Goal: Transaction & Acquisition: Purchase product/service

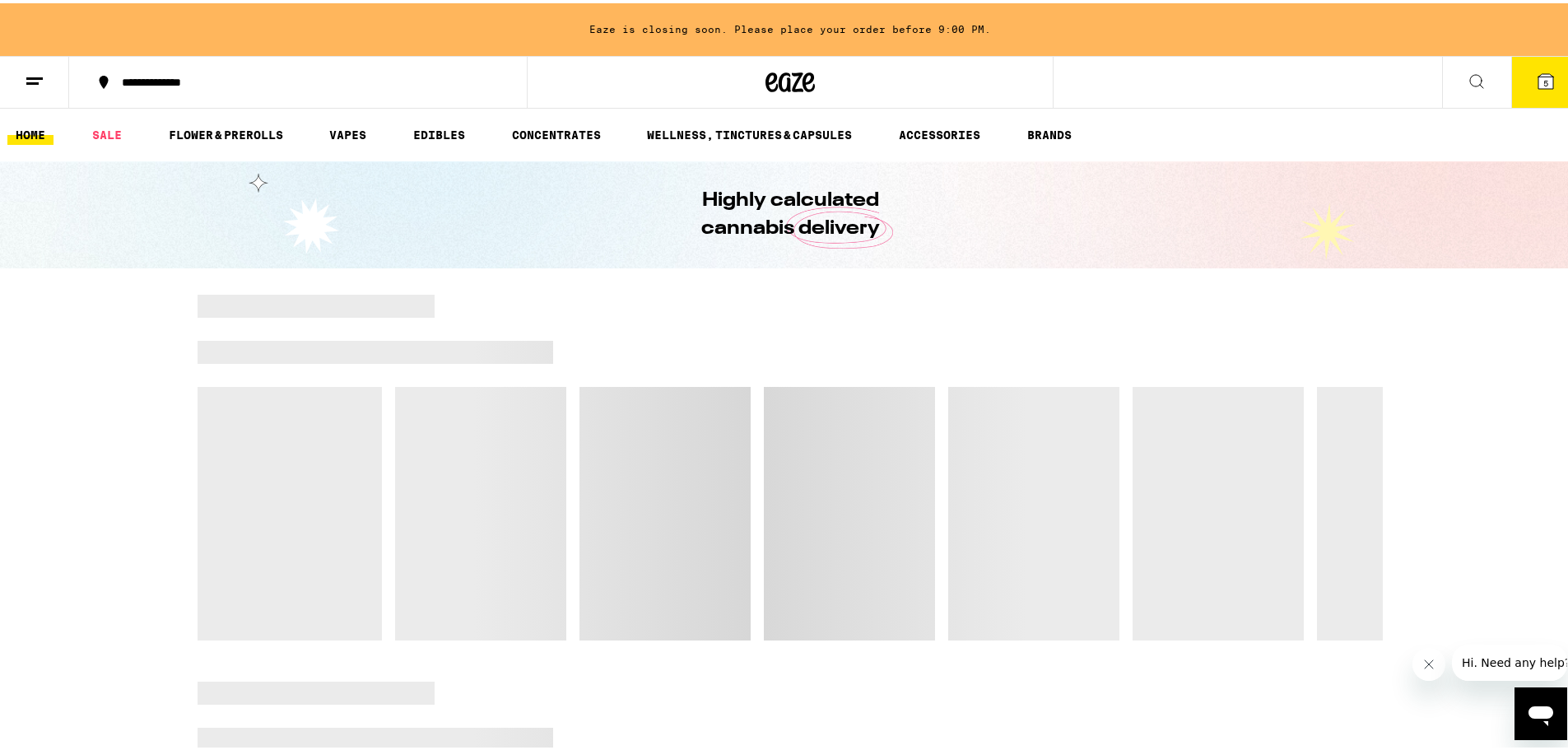
click at [1543, 79] on span "5" at bounding box center [1545, 79] width 5 height 10
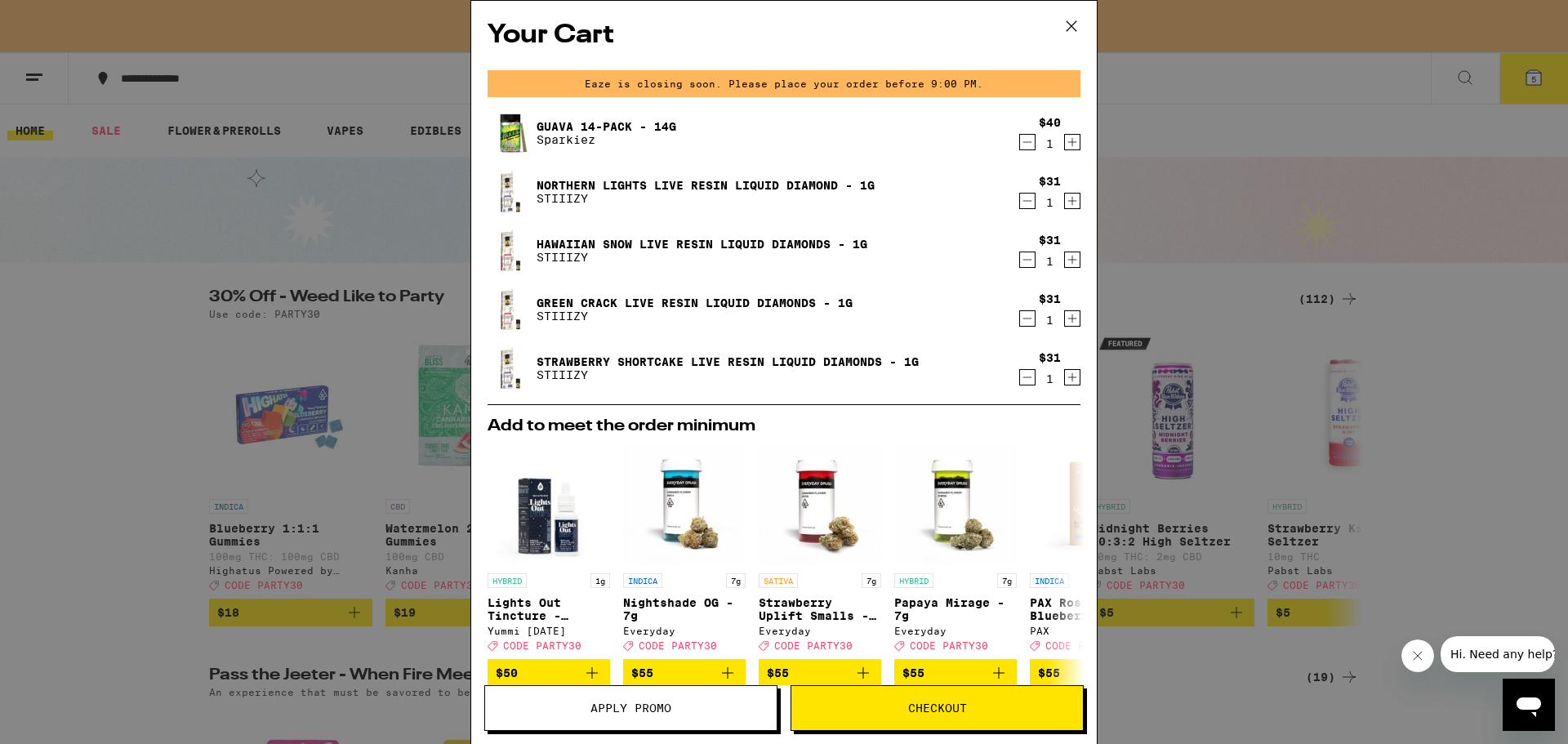
click at [1020, 141] on icon "Decrement" at bounding box center [1027, 142] width 15 height 20
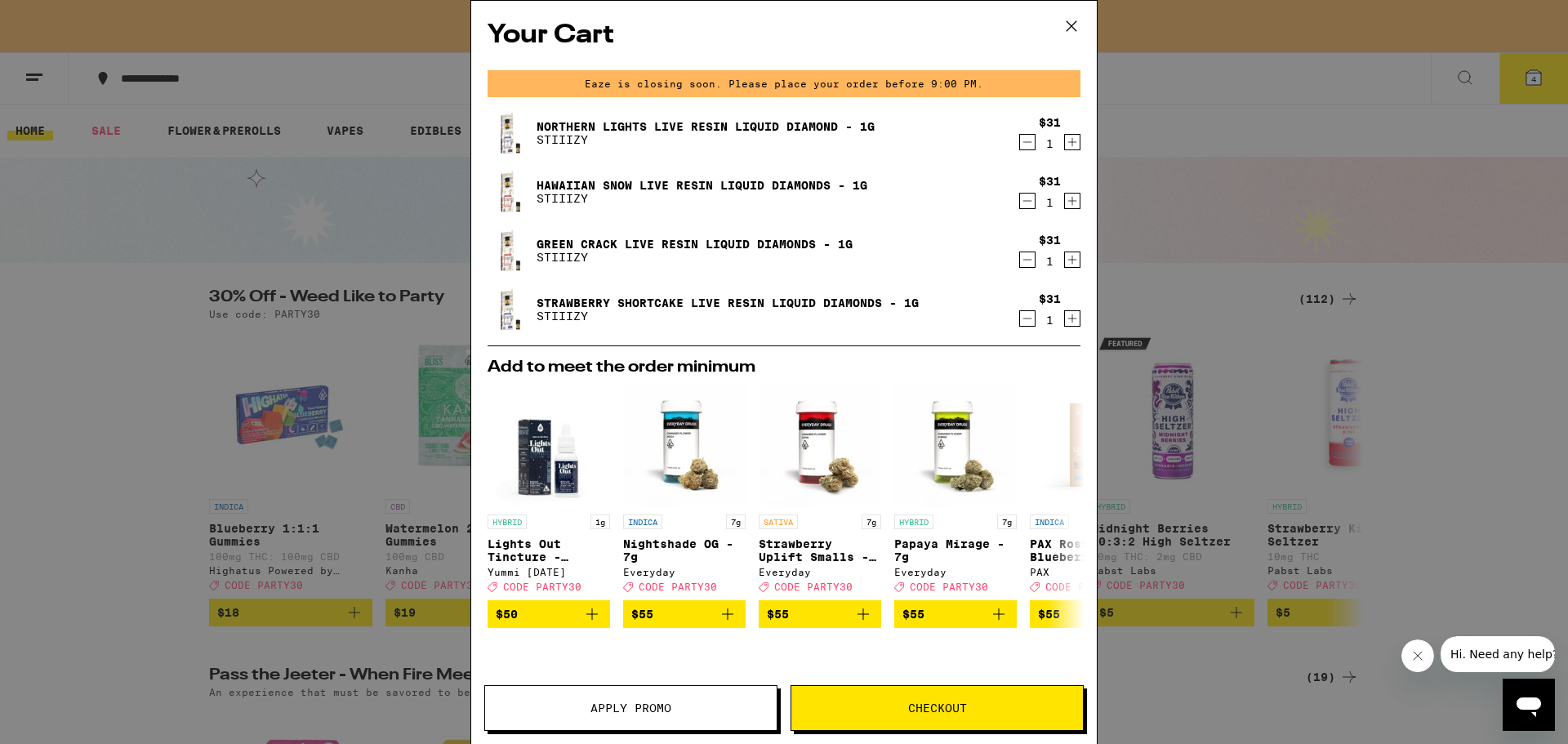
click at [1020, 141] on icon "Decrement" at bounding box center [1027, 142] width 15 height 20
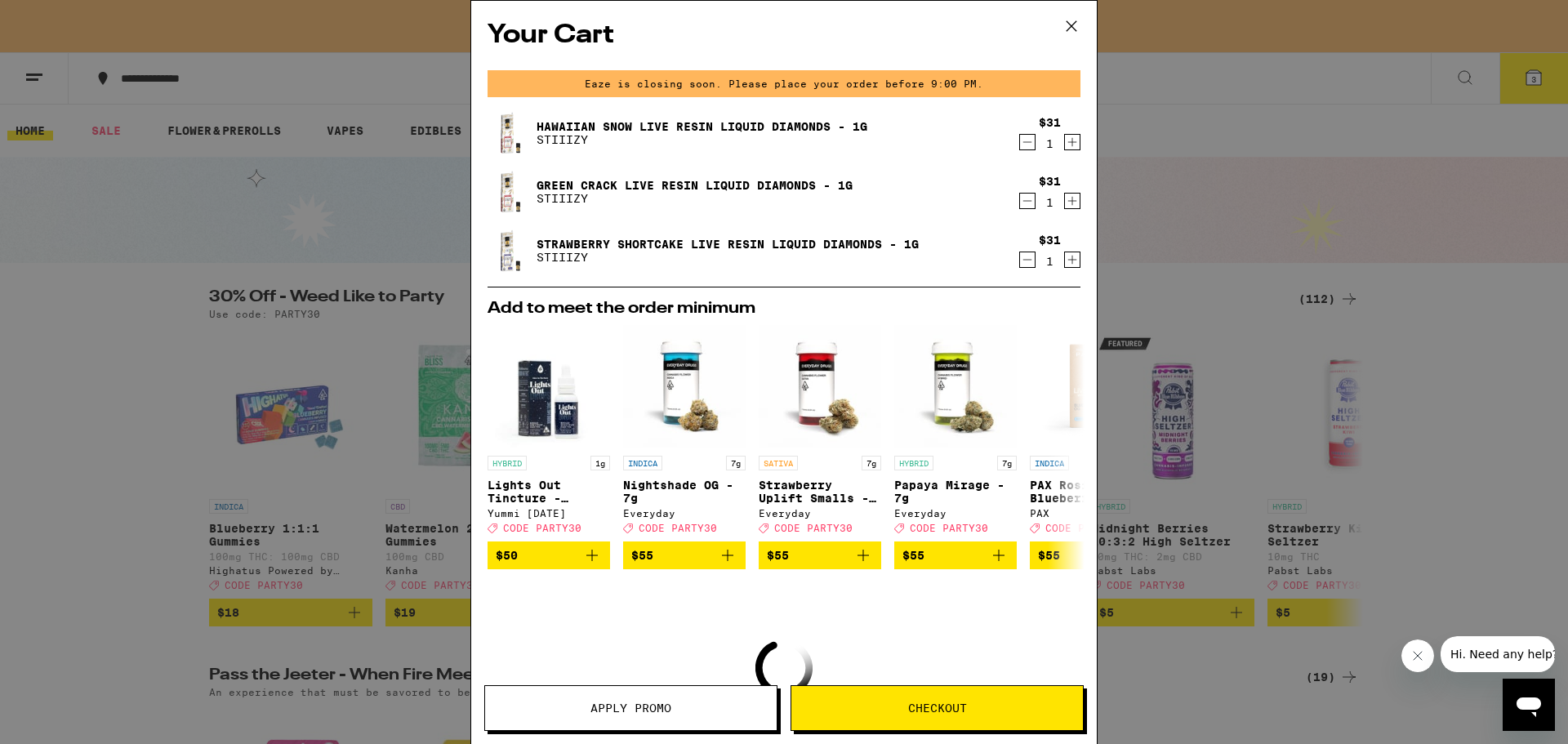
click at [1020, 141] on icon "Decrement" at bounding box center [1027, 142] width 15 height 20
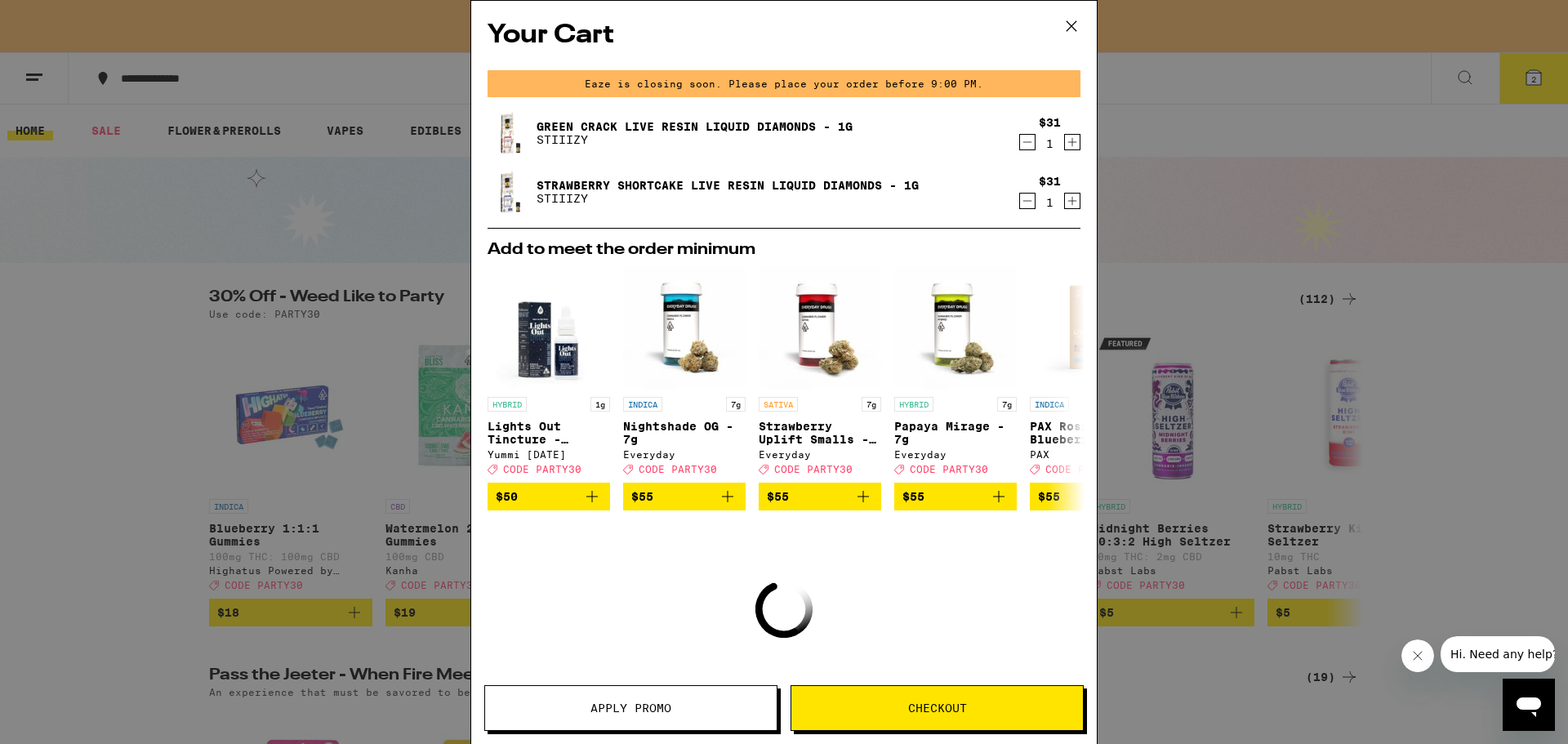
click at [1020, 141] on icon "Decrement" at bounding box center [1027, 142] width 15 height 20
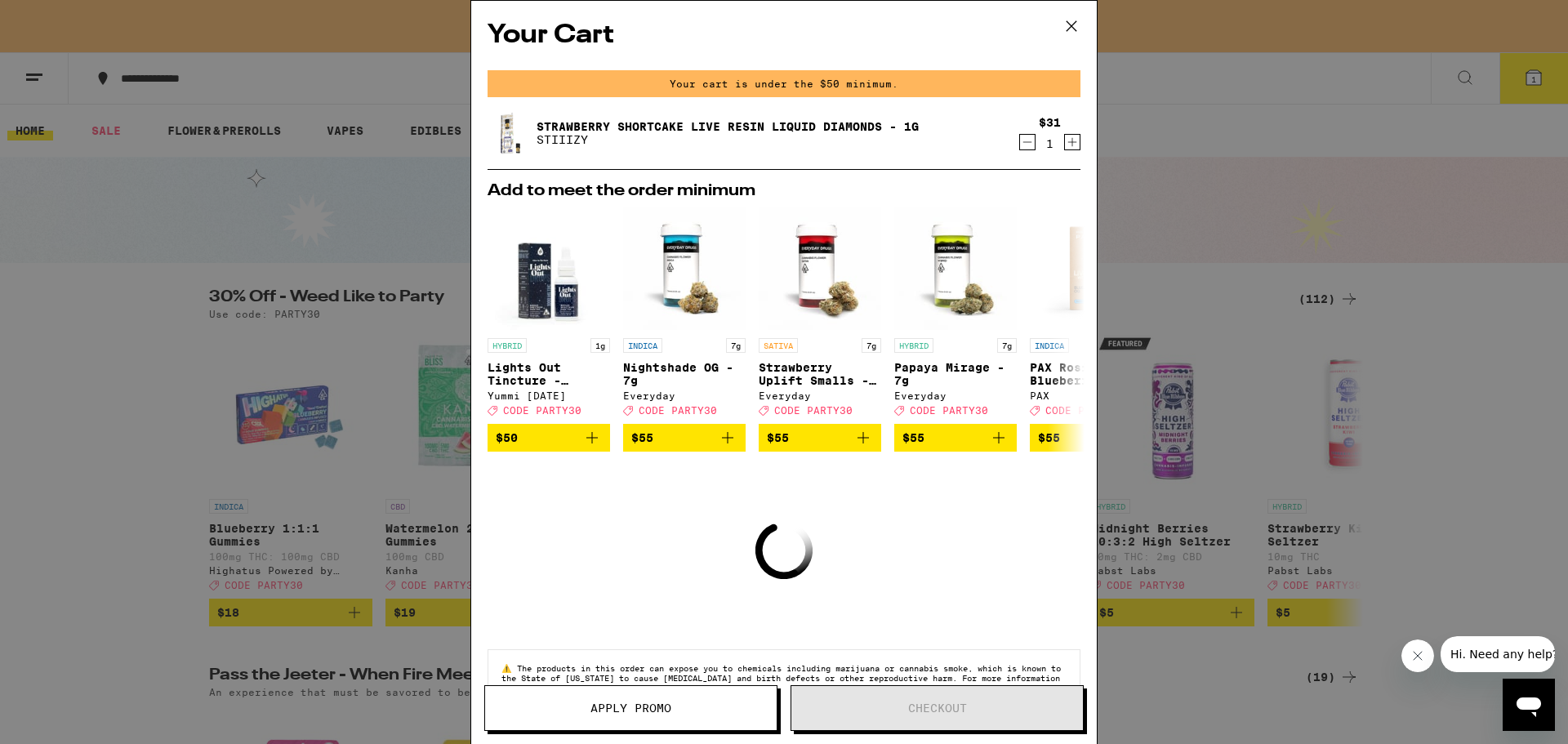
click at [1020, 141] on icon "Decrement" at bounding box center [1027, 142] width 15 height 20
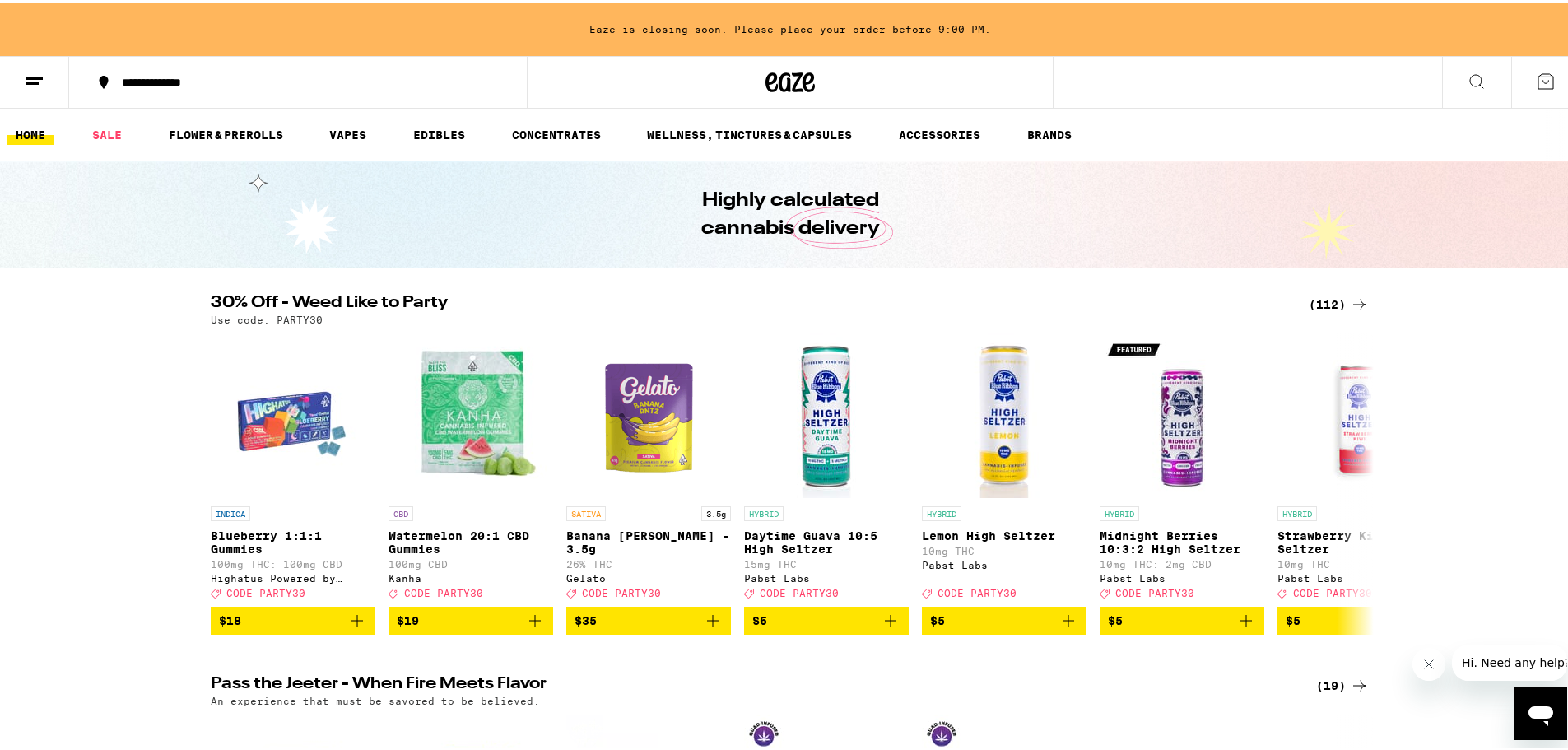
click at [45, 77] on button at bounding box center [34, 79] width 69 height 52
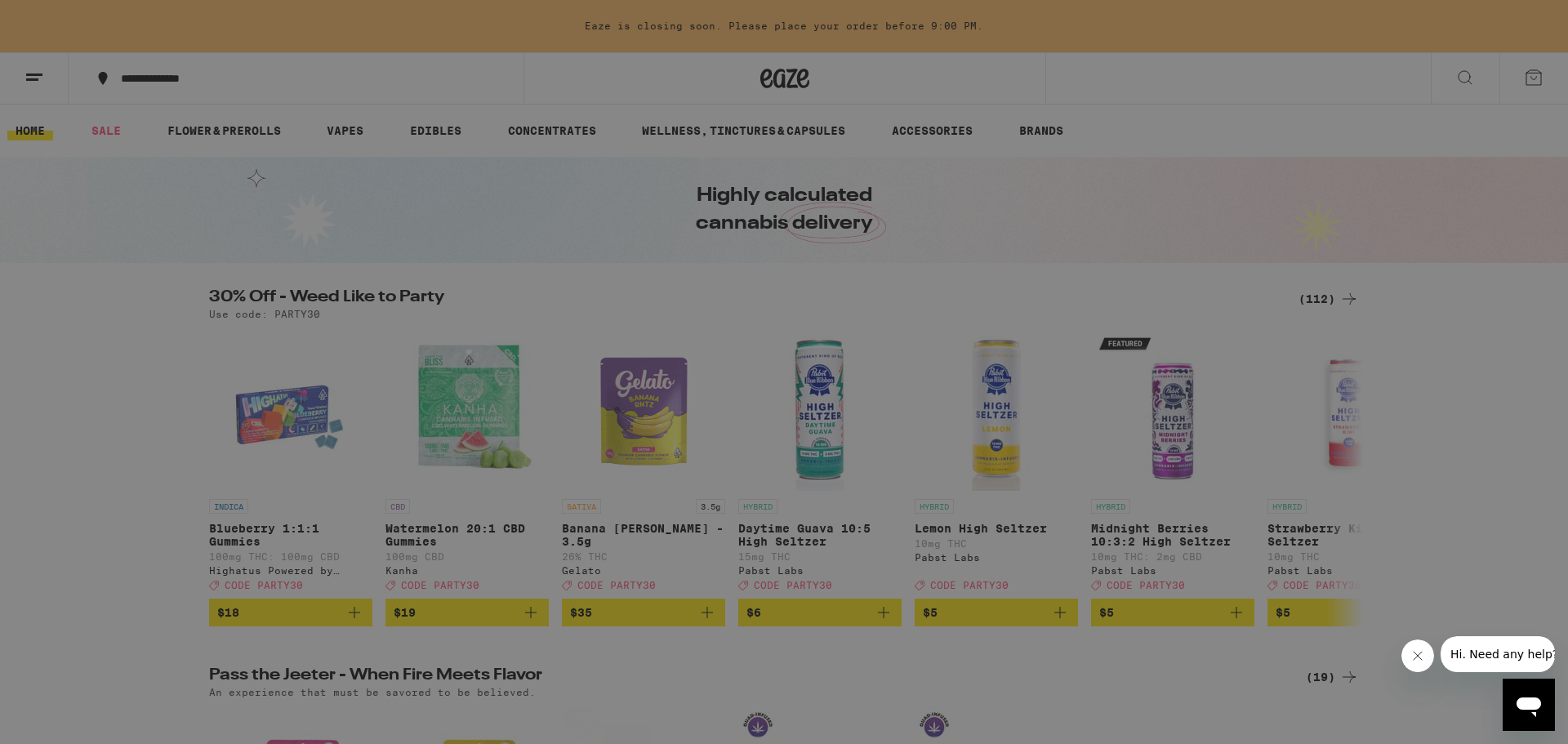
click at [121, 569] on link "Account" at bounding box center [226, 571] width 287 height 20
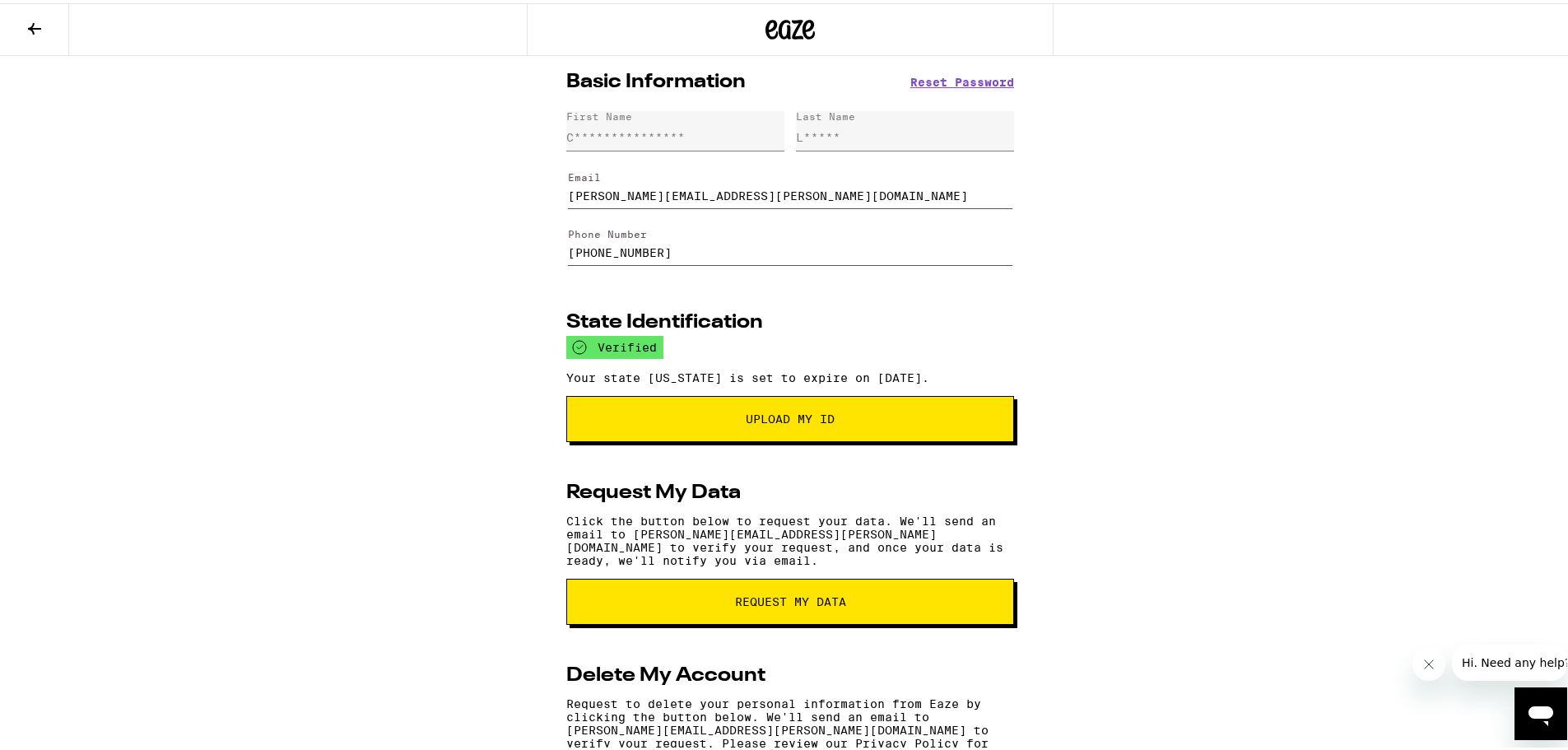
click at [35, 16] on icon at bounding box center [34, 25] width 20 height 20
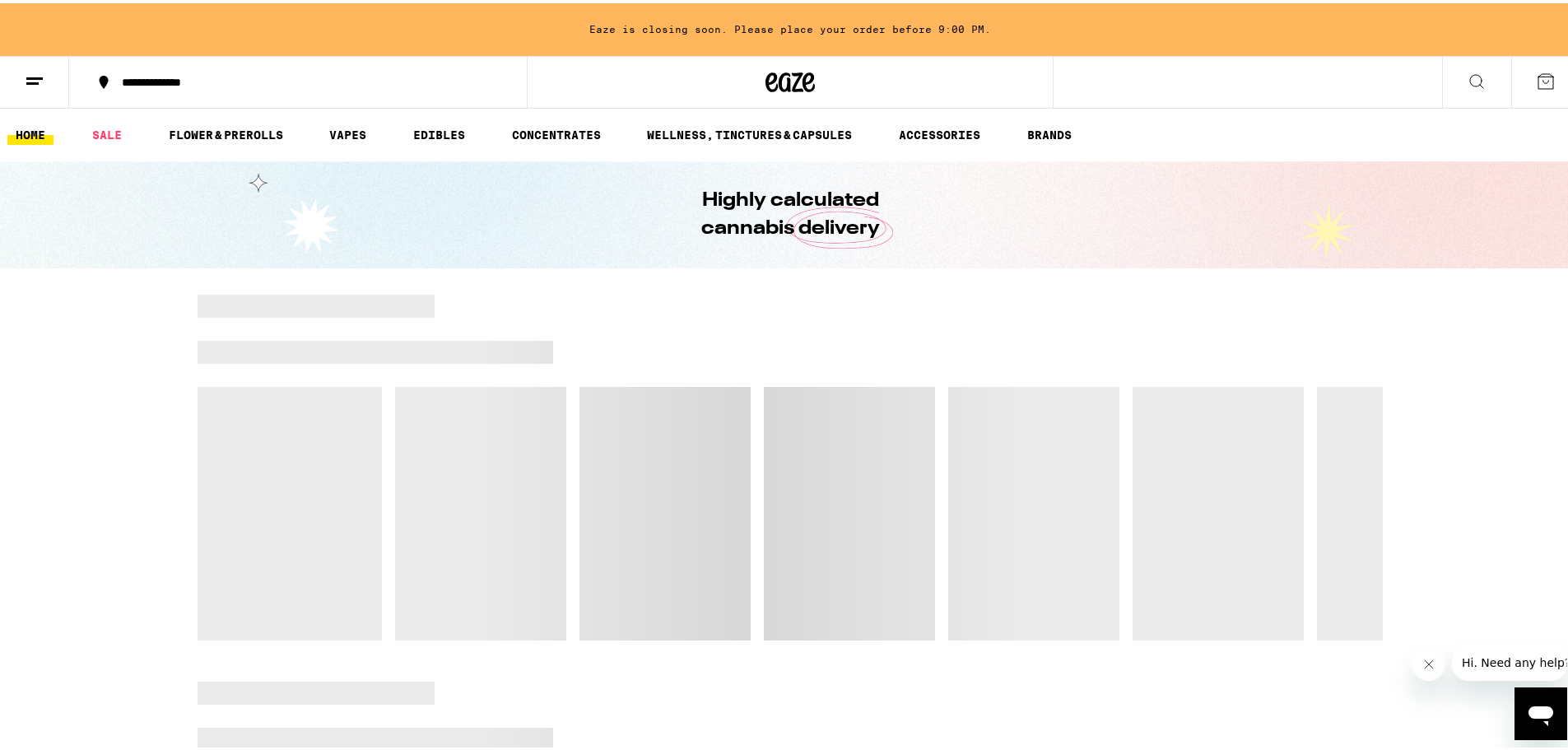
click at [39, 76] on icon at bounding box center [34, 78] width 20 height 20
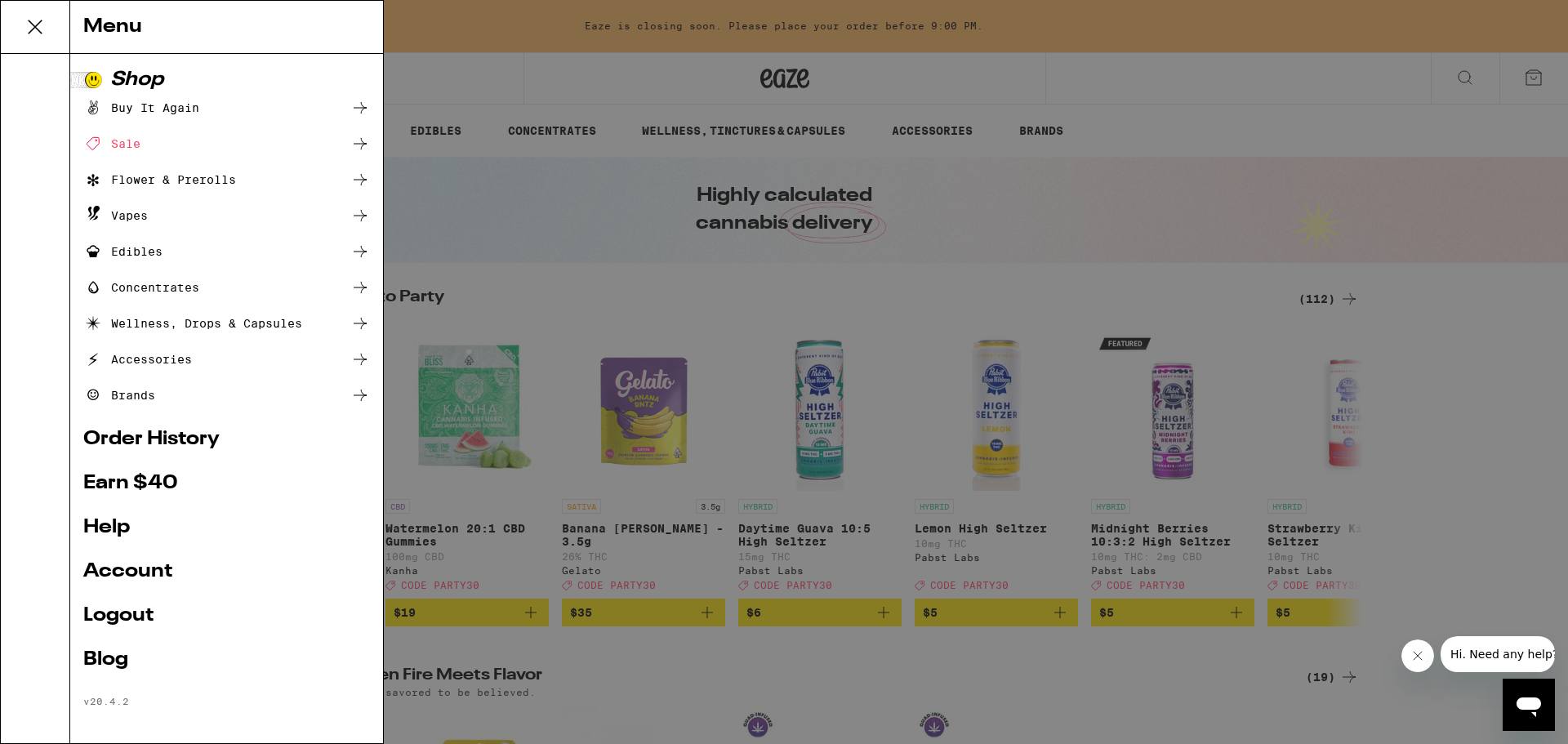
click at [130, 138] on div "Sale" at bounding box center [112, 143] width 57 height 20
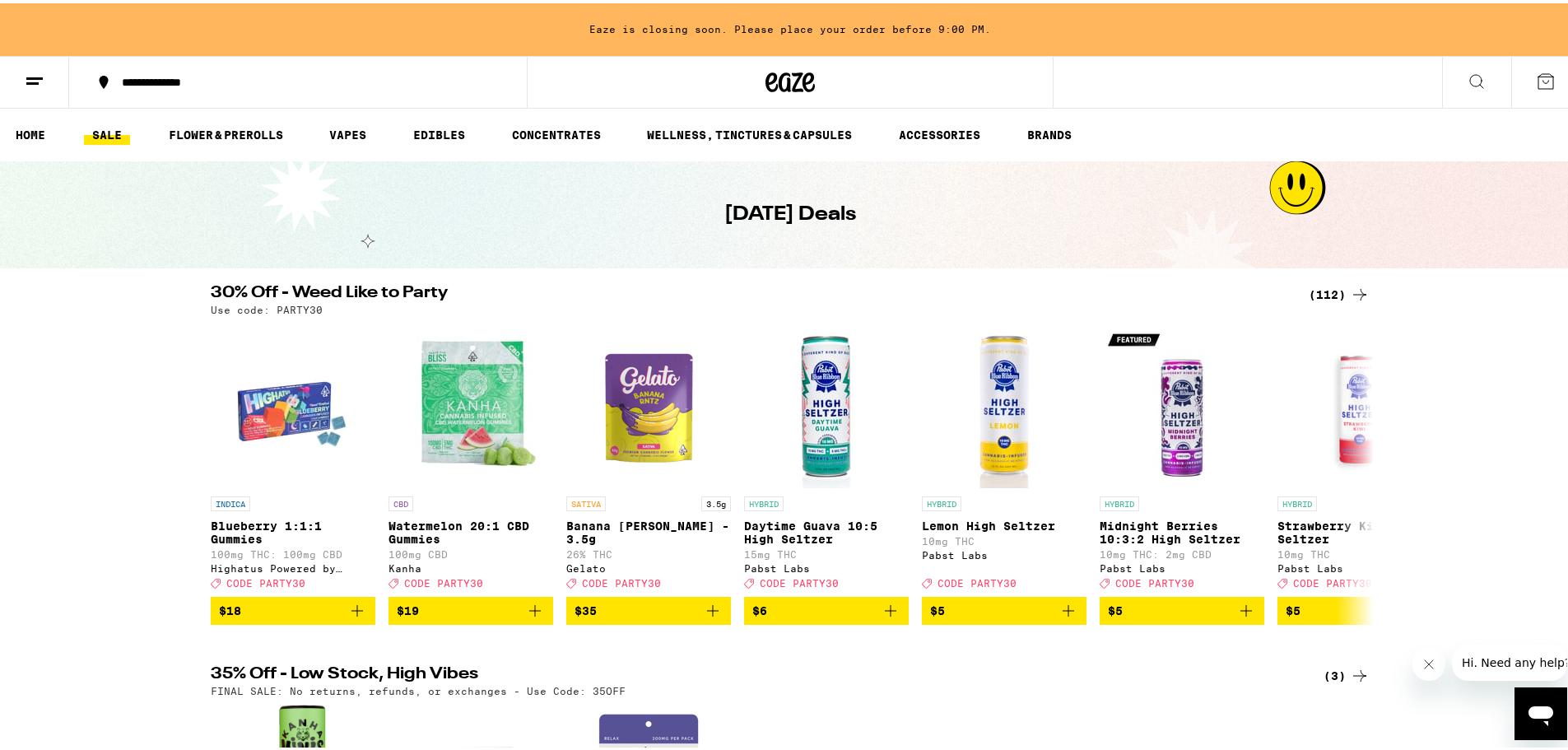
click at [1320, 289] on div "(112)" at bounding box center [1339, 291] width 61 height 20
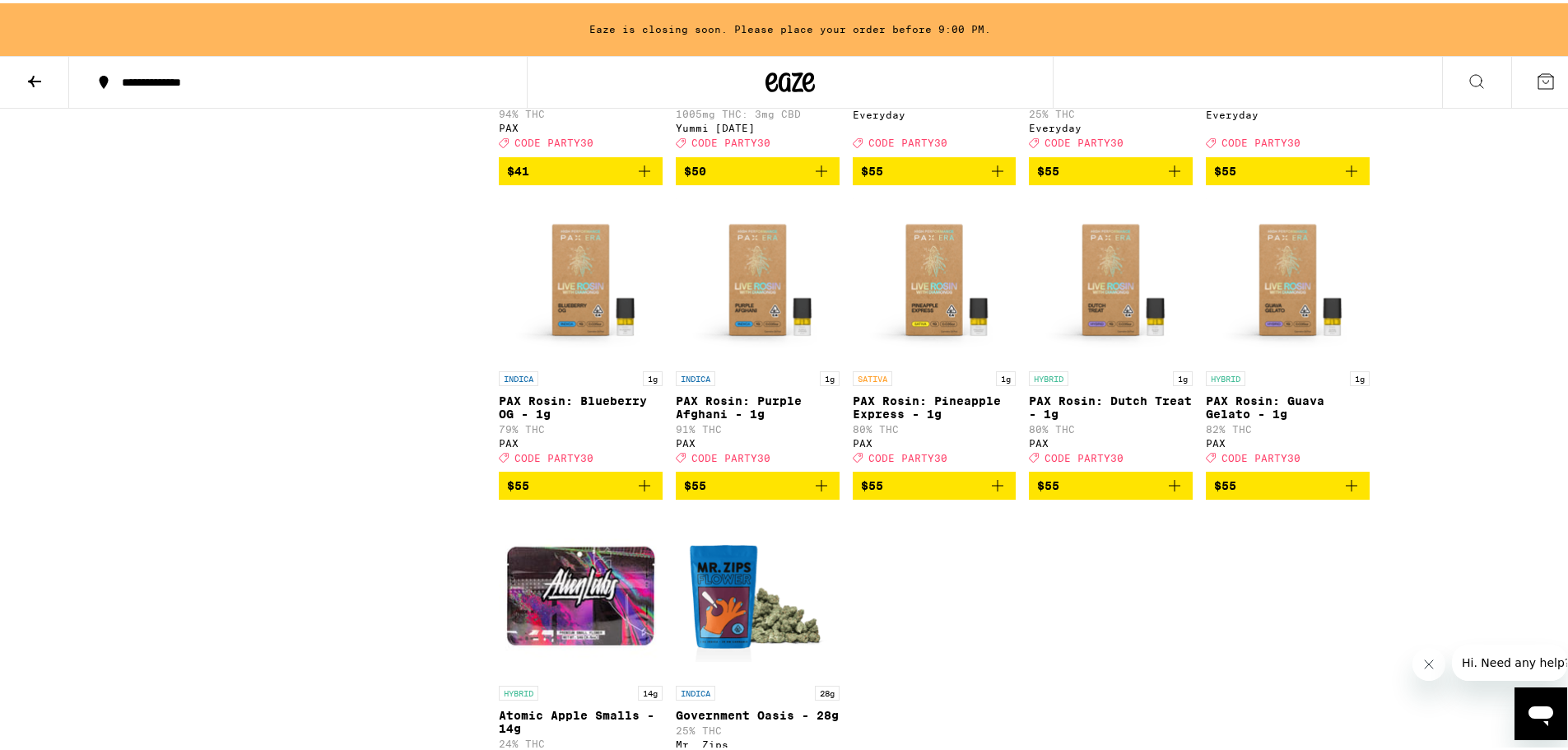
scroll to position [6146, 0]
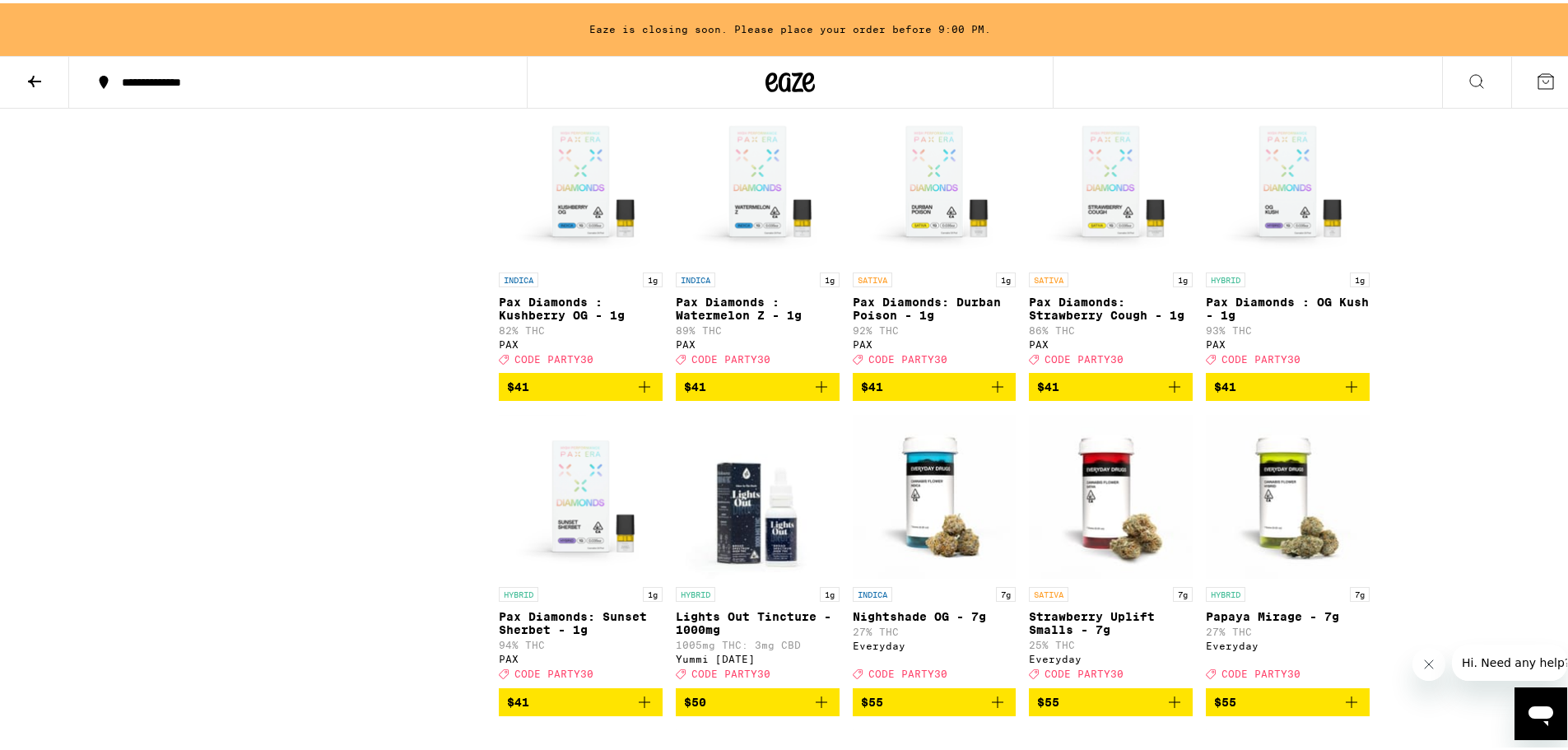
click at [1467, 74] on icon at bounding box center [1476, 78] width 20 height 20
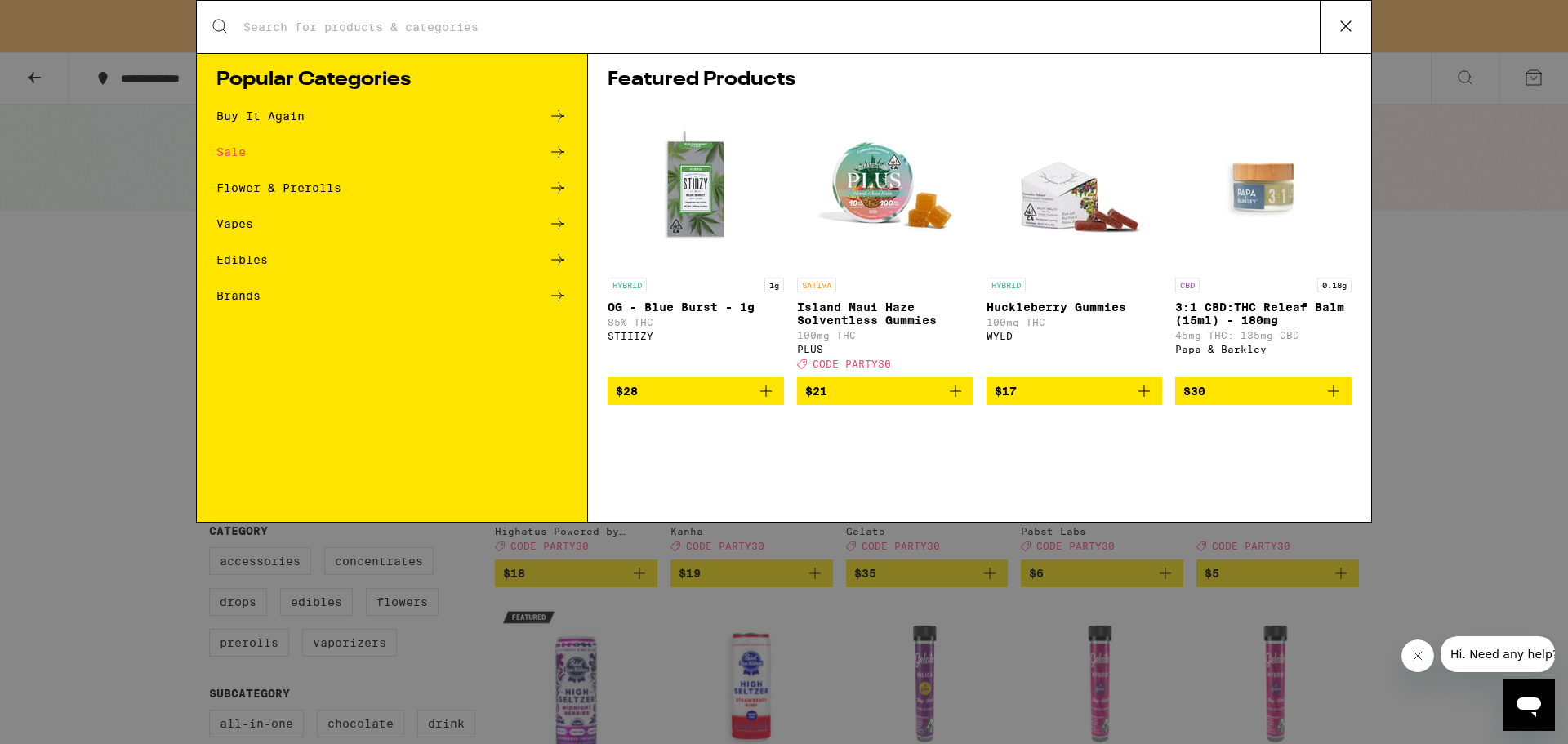
click at [351, 30] on input "Search for Products" at bounding box center [781, 27] width 1078 height 15
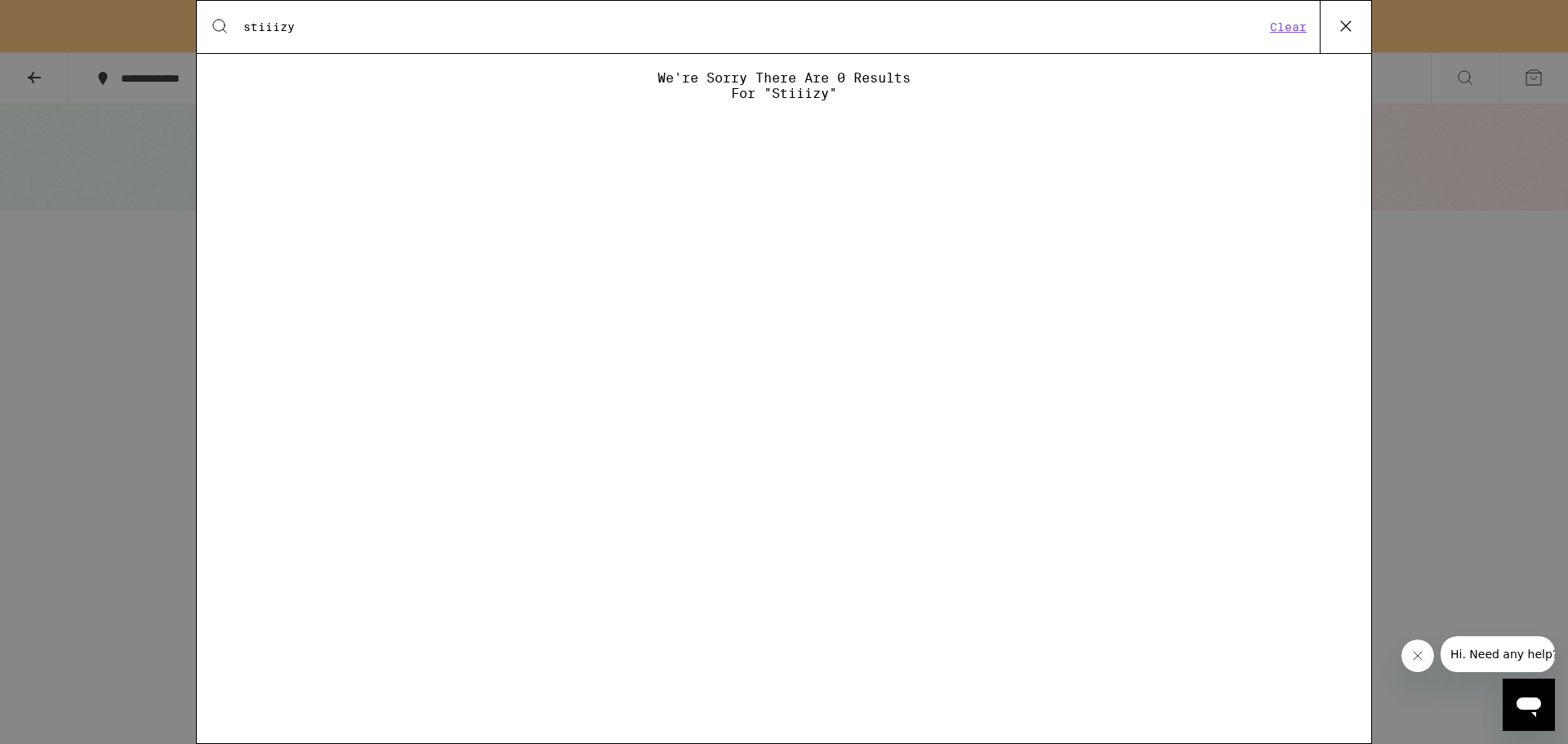
type input "stiiizy"
click at [58, 74] on div "Search for Products stiiizy Clear We're sorry there are 0 results for "stiiizy"" at bounding box center [784, 372] width 1568 height 744
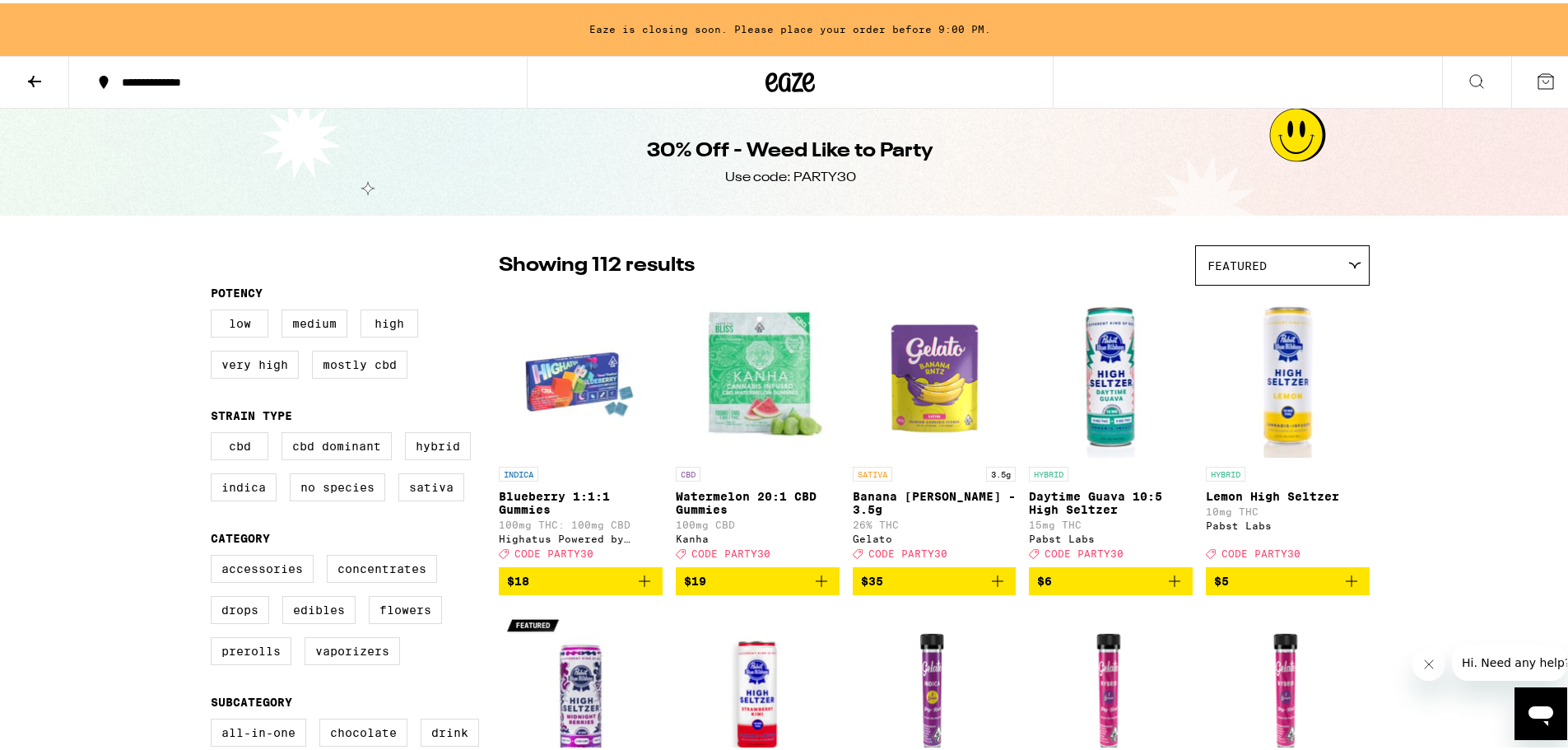
click at [35, 80] on icon at bounding box center [34, 78] width 20 height 20
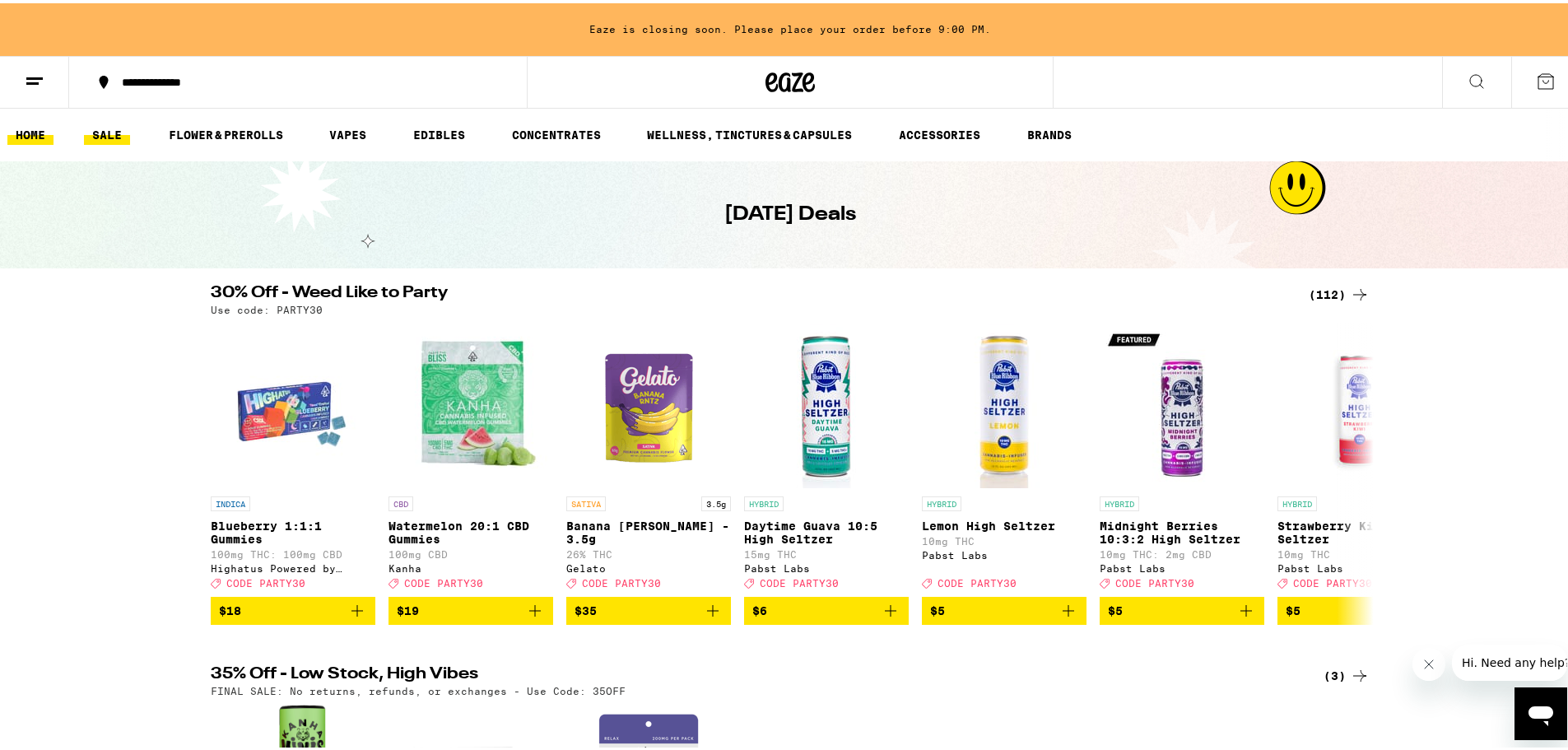
click at [24, 134] on link "HOME" at bounding box center [31, 132] width 46 height 20
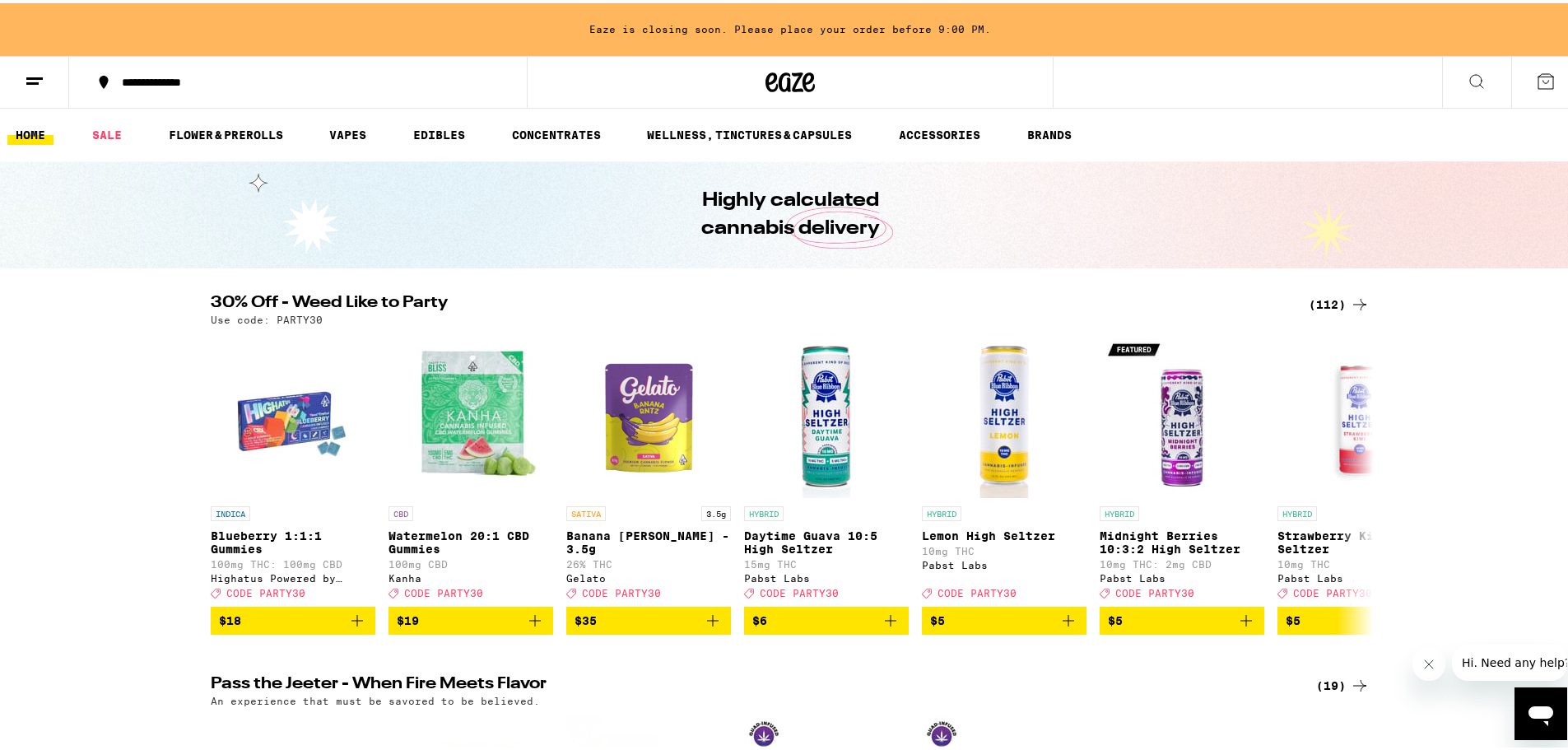
click at [1470, 81] on icon at bounding box center [1476, 78] width 13 height 13
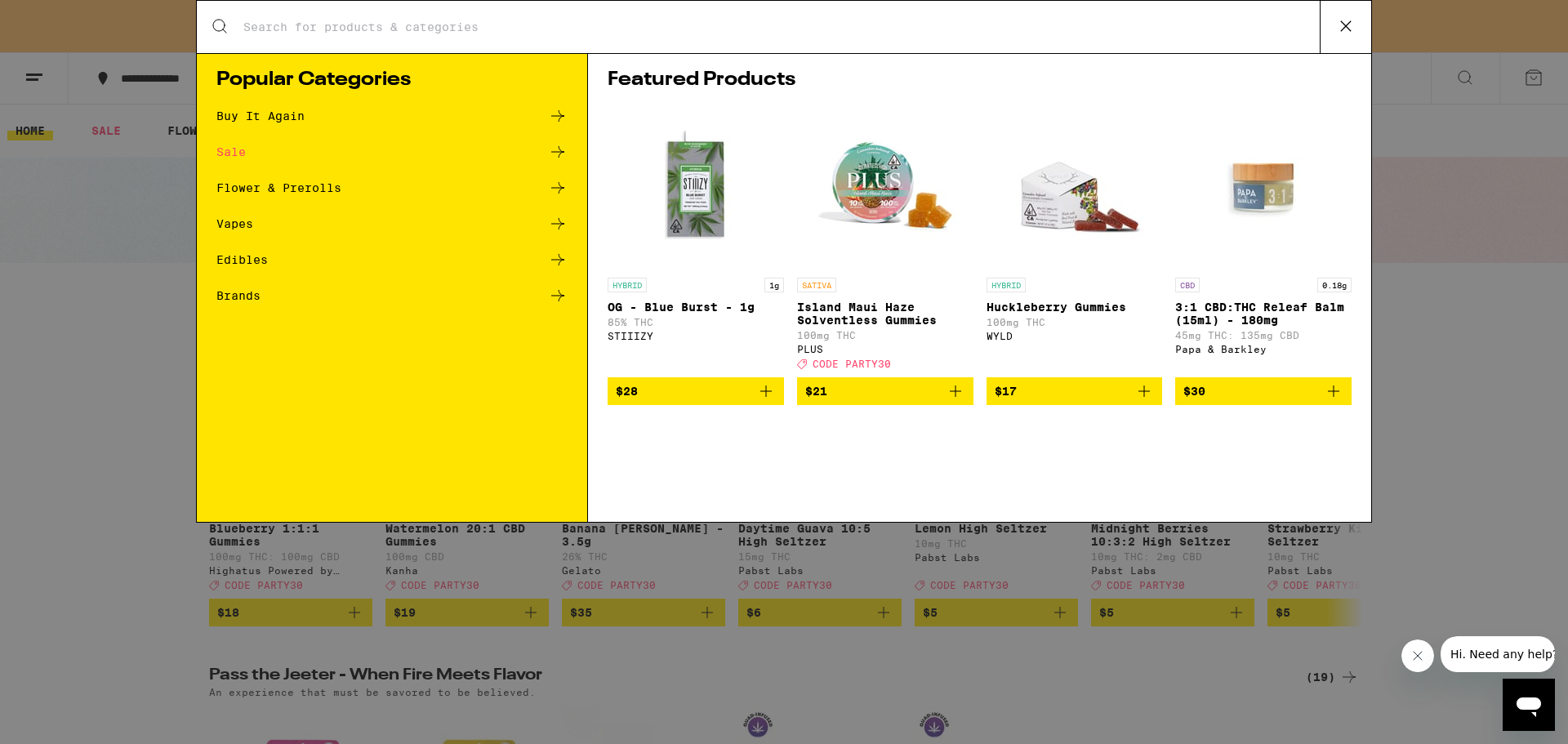
click at [366, 41] on div "Search for Products" at bounding box center [784, 27] width 1174 height 52
click at [330, 22] on input "Search for Products" at bounding box center [781, 27] width 1078 height 15
type input "stiiizy"
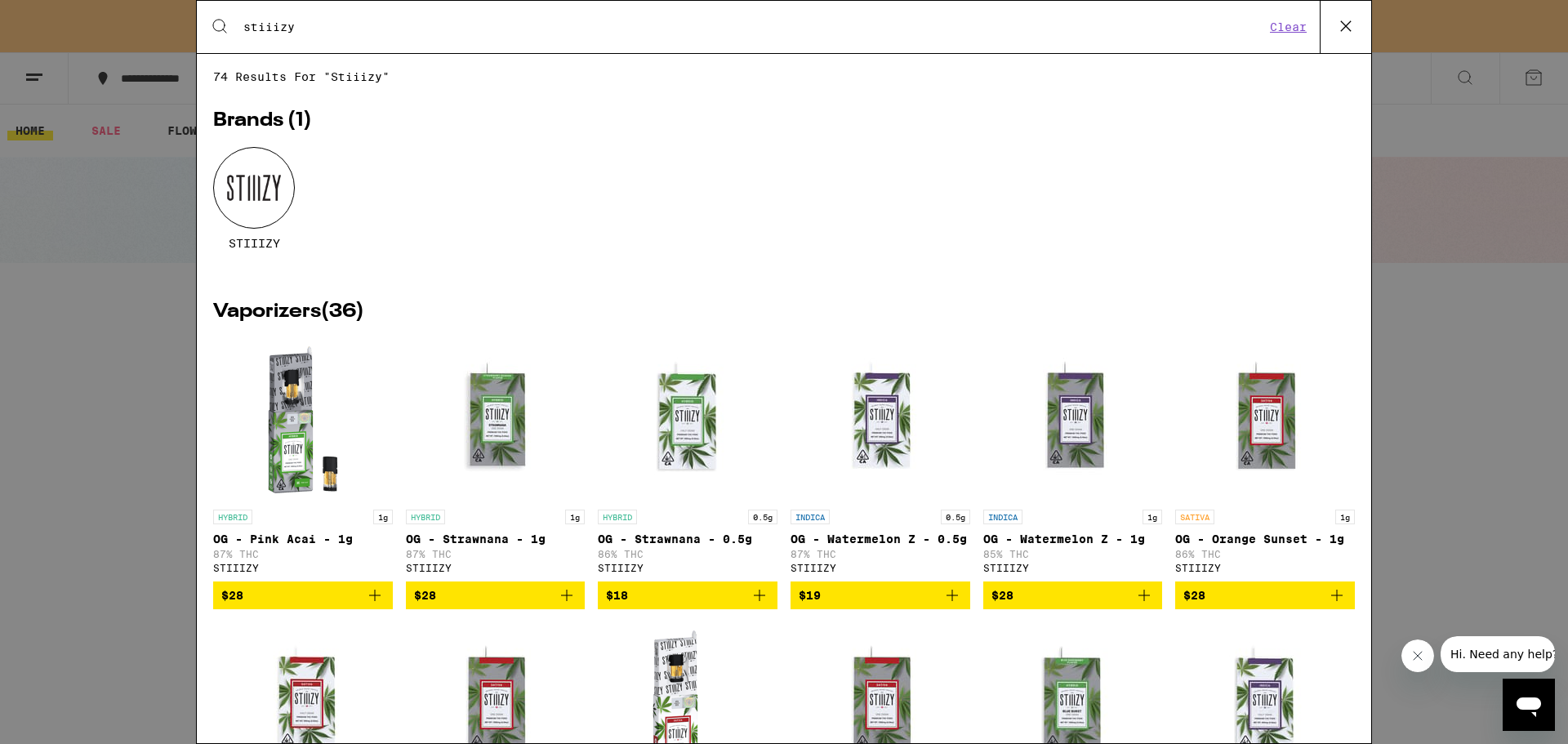
click at [263, 198] on div at bounding box center [254, 187] width 81 height 81
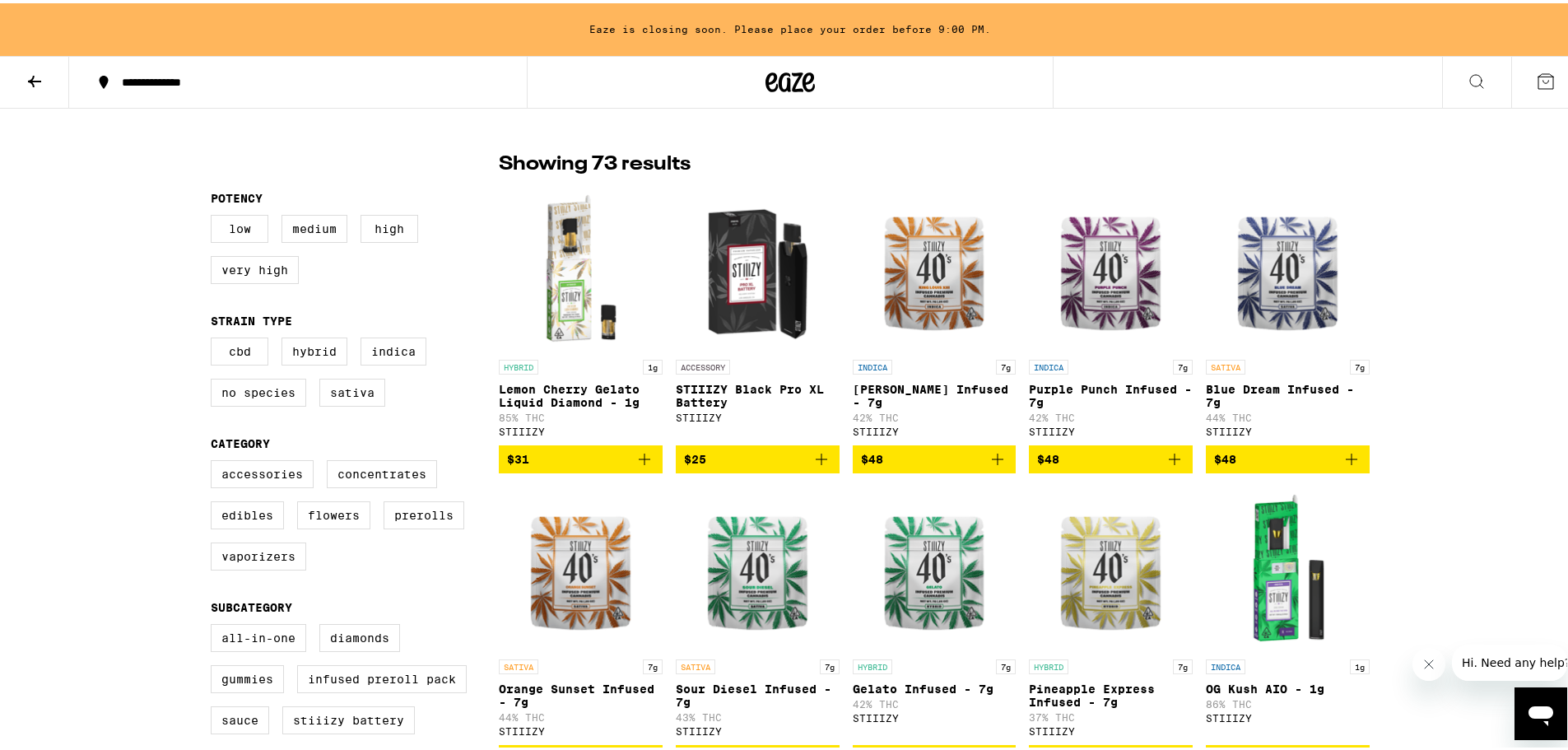
scroll to position [439, 0]
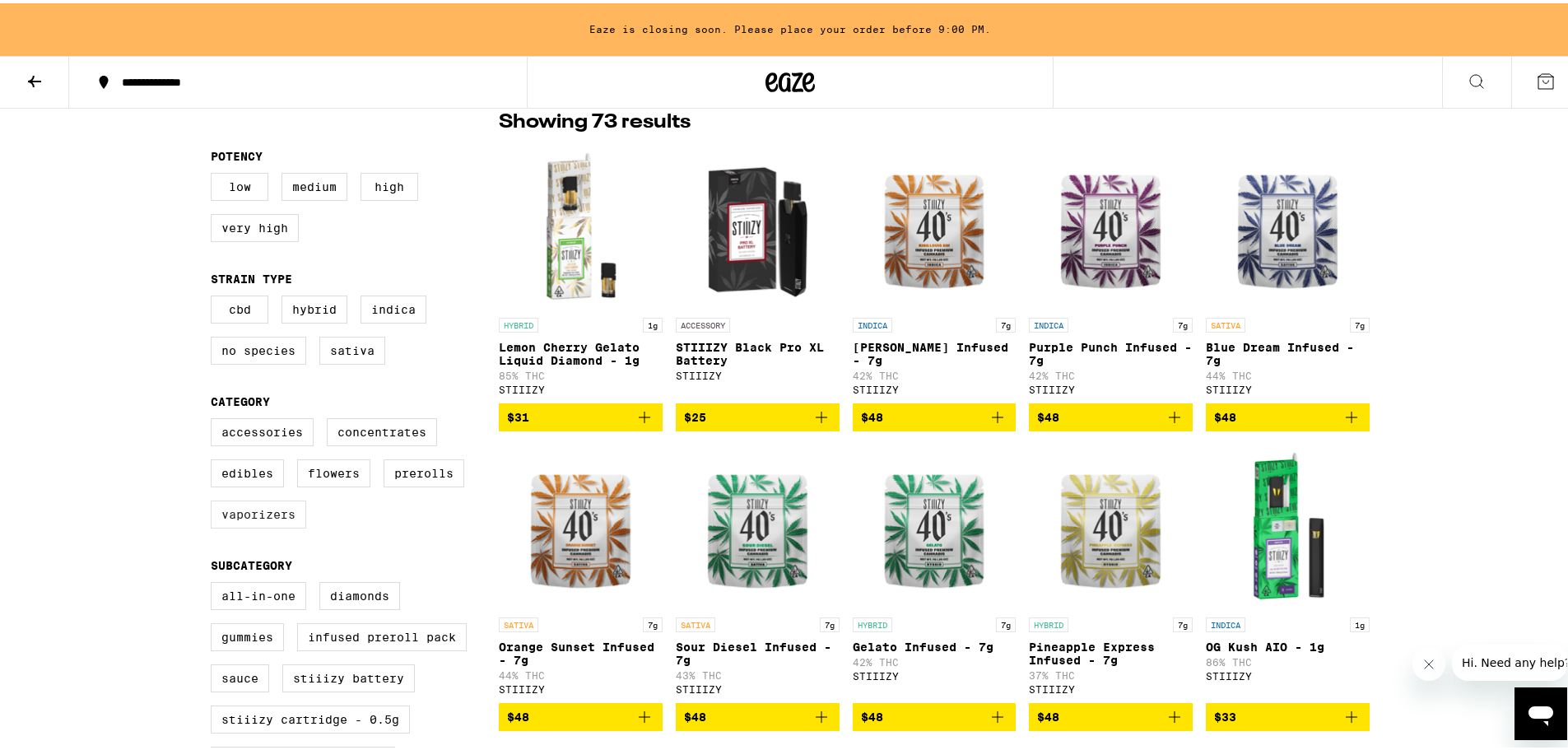
click at [282, 525] on label "Vaporizers" at bounding box center [259, 510] width 95 height 28
click at [215, 418] on input "Vaporizers" at bounding box center [214, 417] width 1 height 1
checkbox input "true"
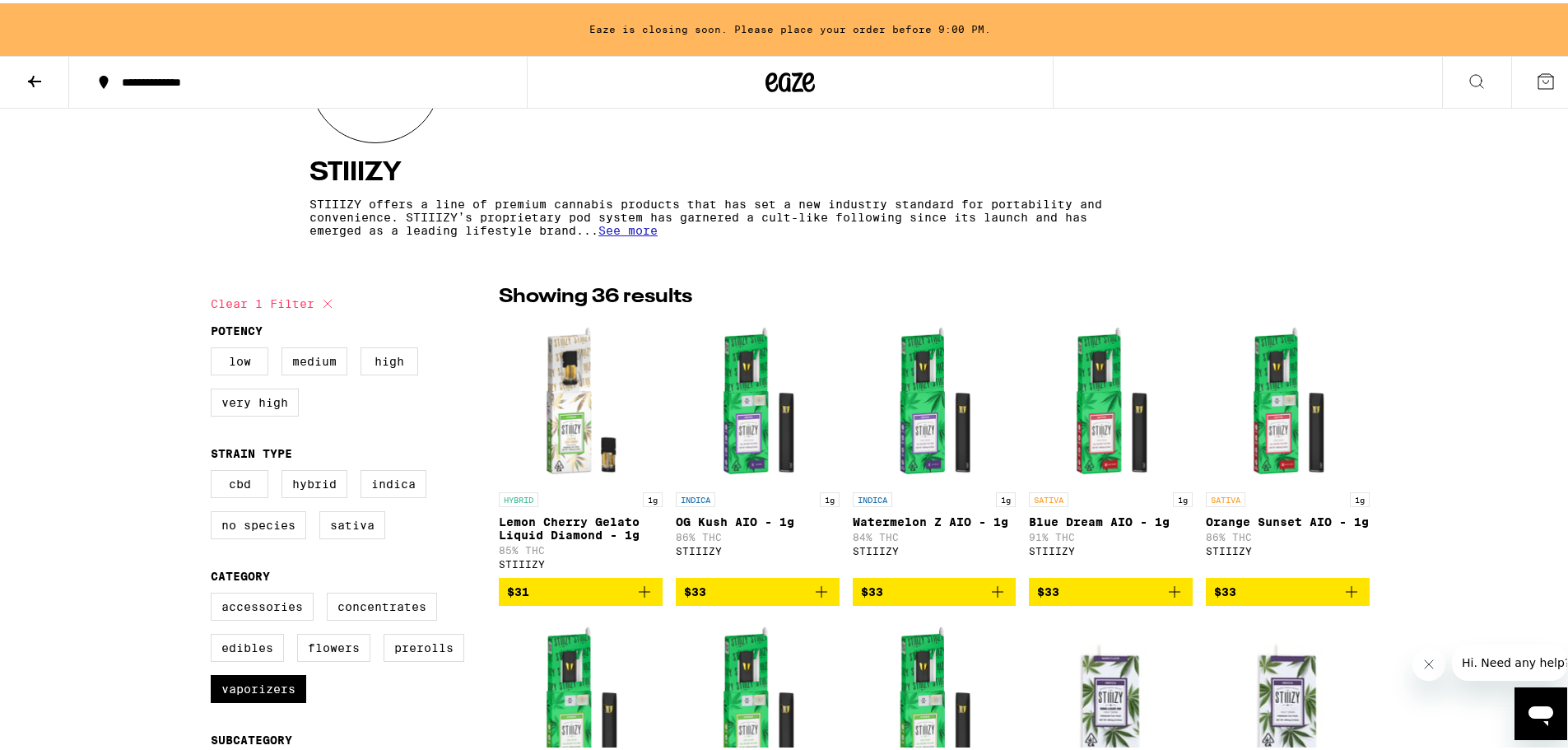
scroll to position [658, 0]
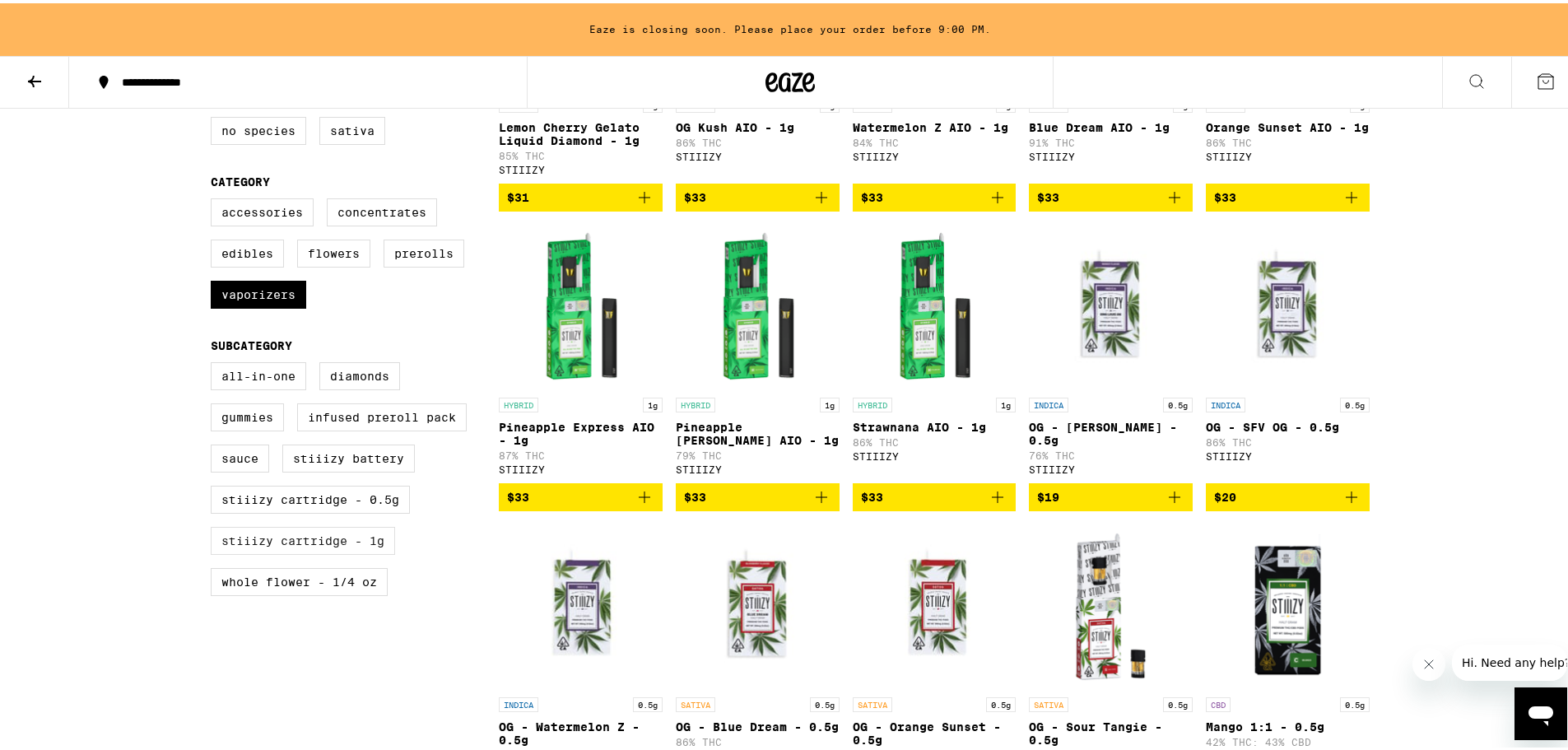
click at [324, 552] on label "STIIIZY Cartridge - 1g" at bounding box center [303, 537] width 184 height 28
click at [215, 363] on input "STIIIZY Cartridge - 1g" at bounding box center [214, 362] width 1 height 1
checkbox input "true"
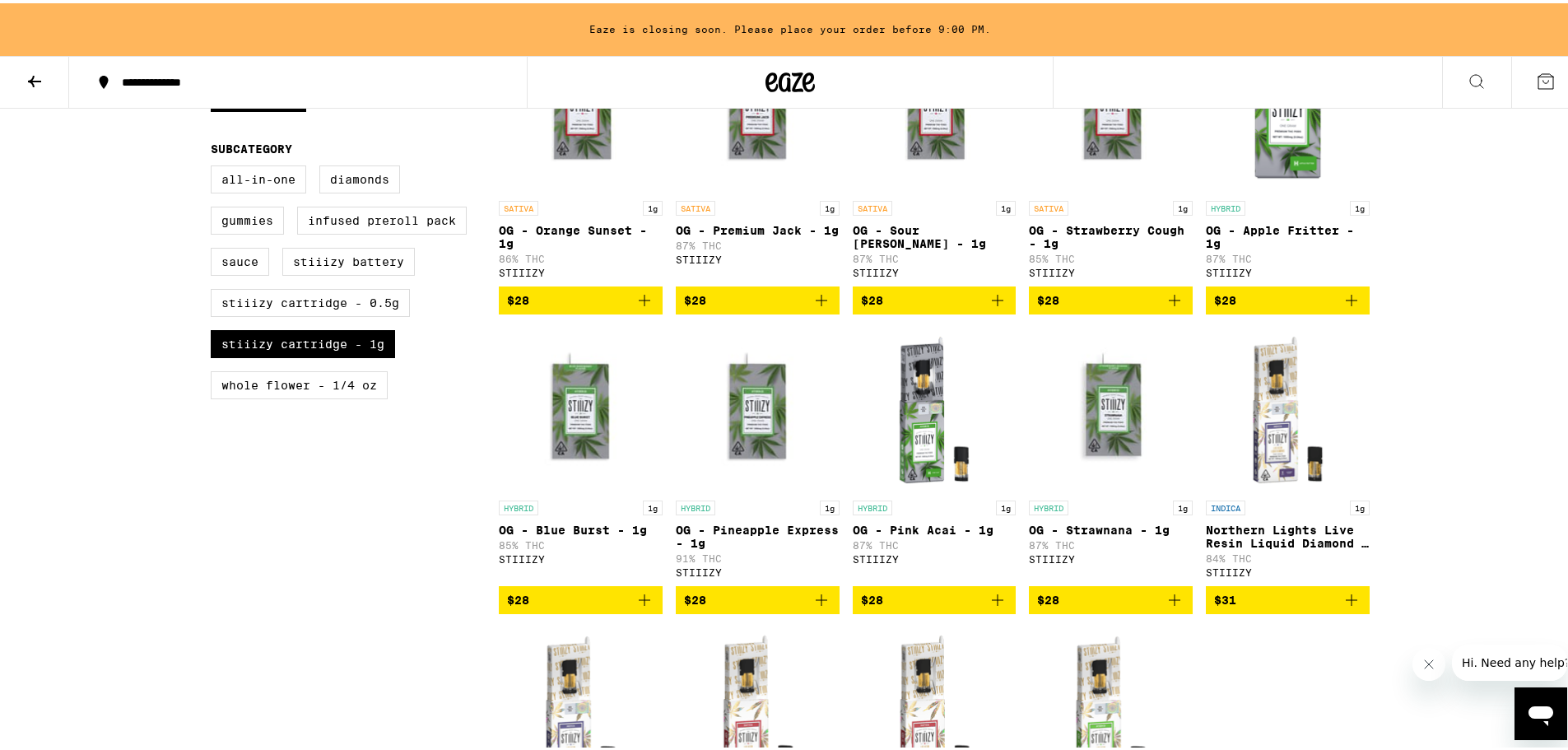
scroll to position [768, 0]
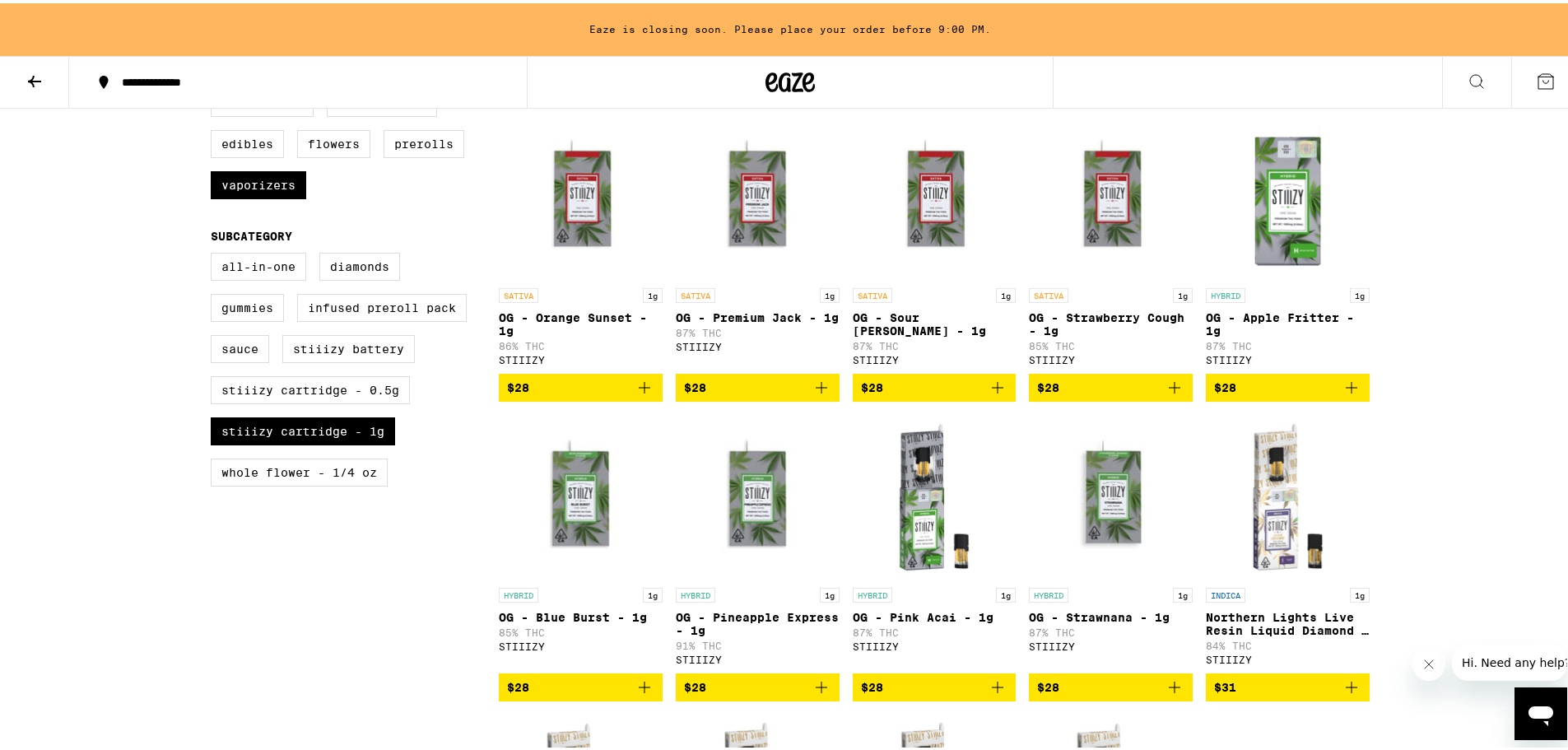
click at [1169, 390] on icon "Add to bag" at bounding box center [1175, 385] width 11 height 11
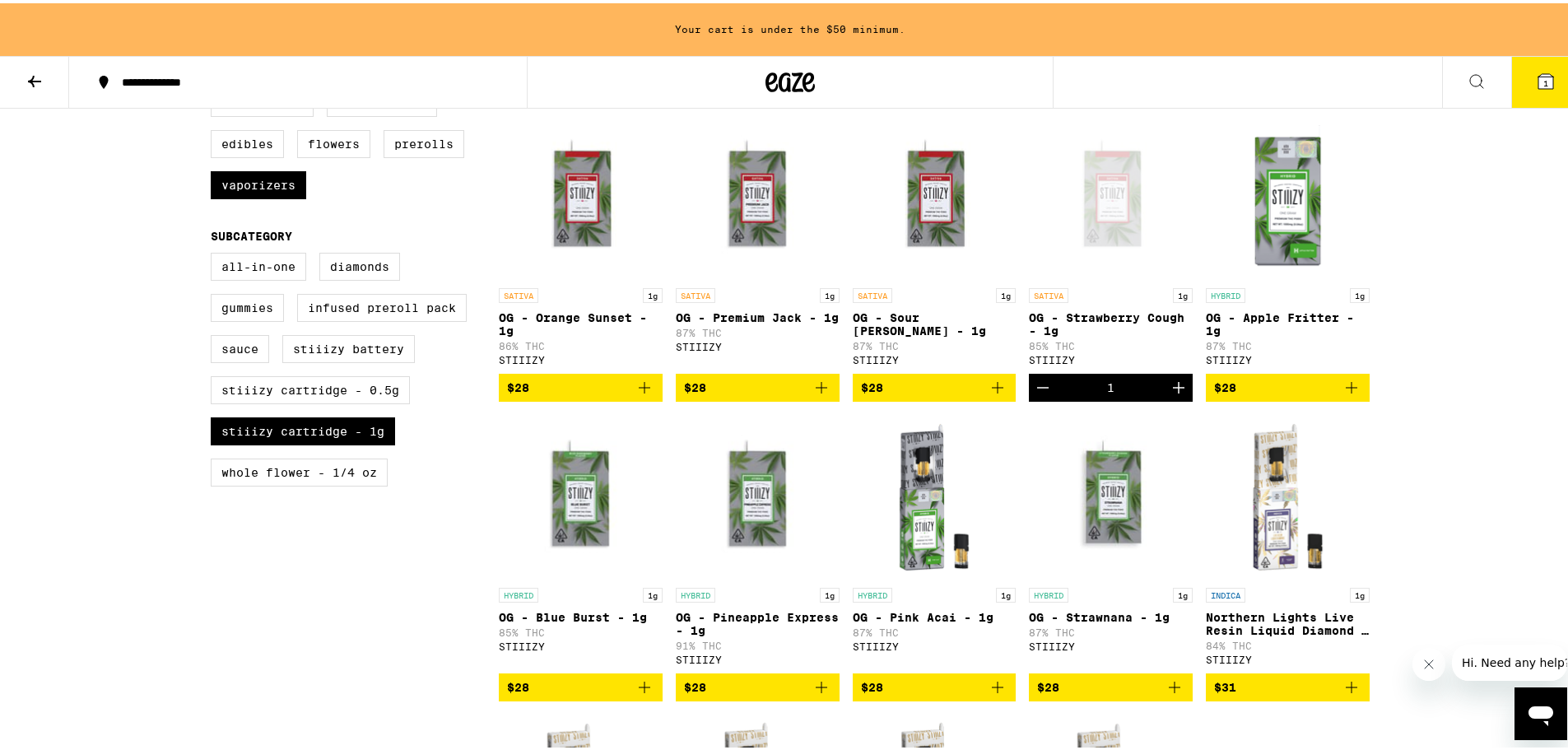
click at [1173, 390] on icon "Increment" at bounding box center [1179, 385] width 11 height 11
click at [1542, 711] on icon "Open messaging window" at bounding box center [1541, 715] width 25 height 20
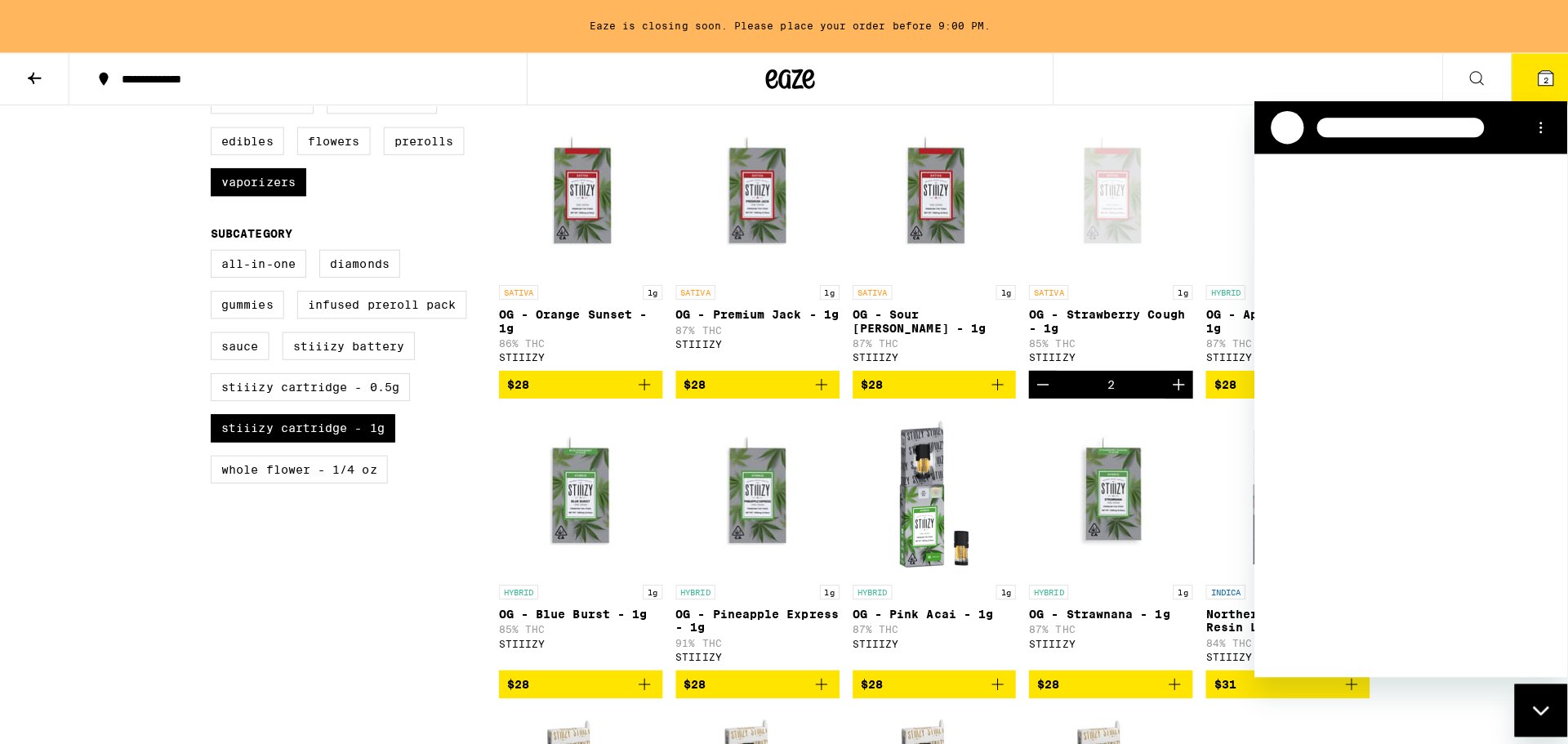
scroll to position [0, 0]
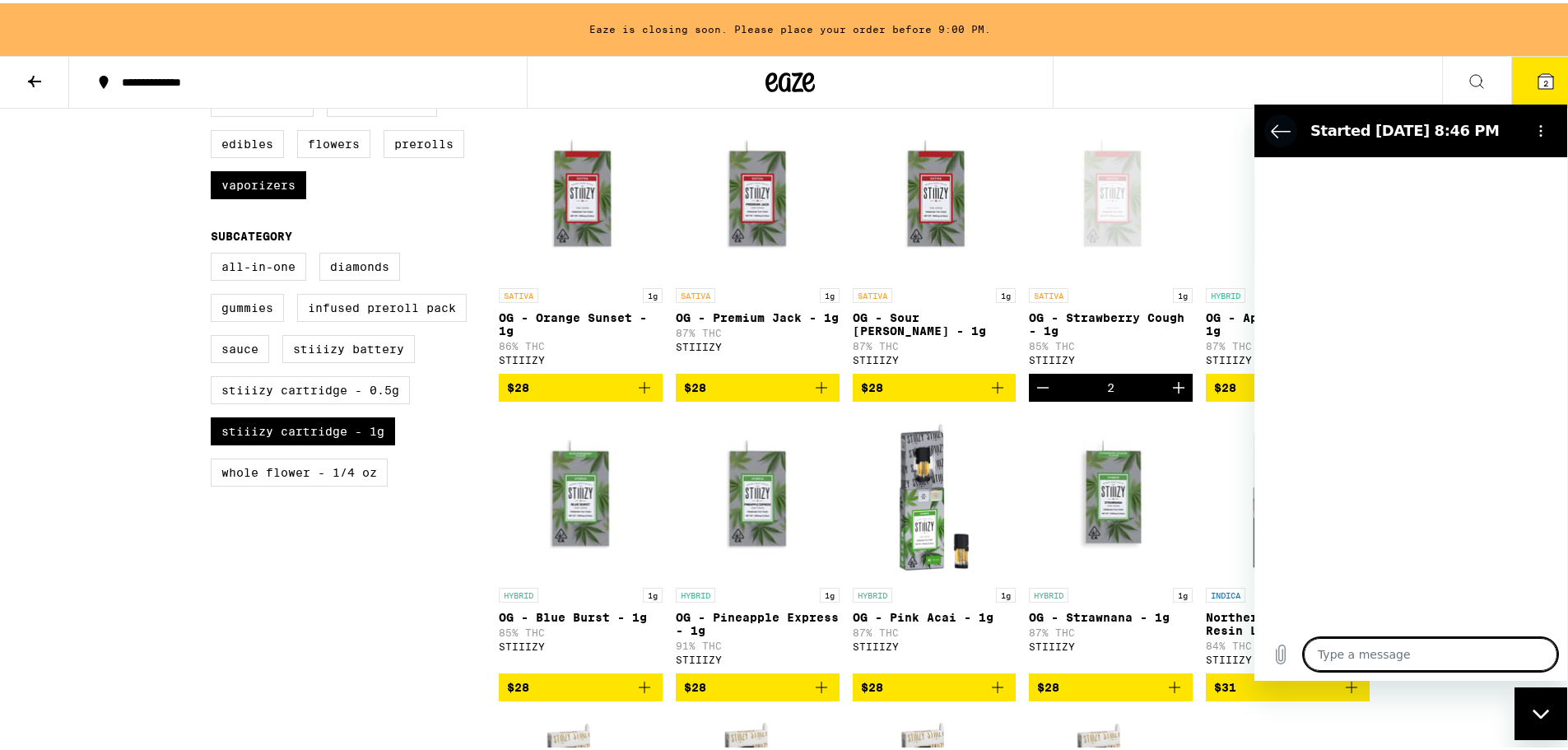
type textarea "x"
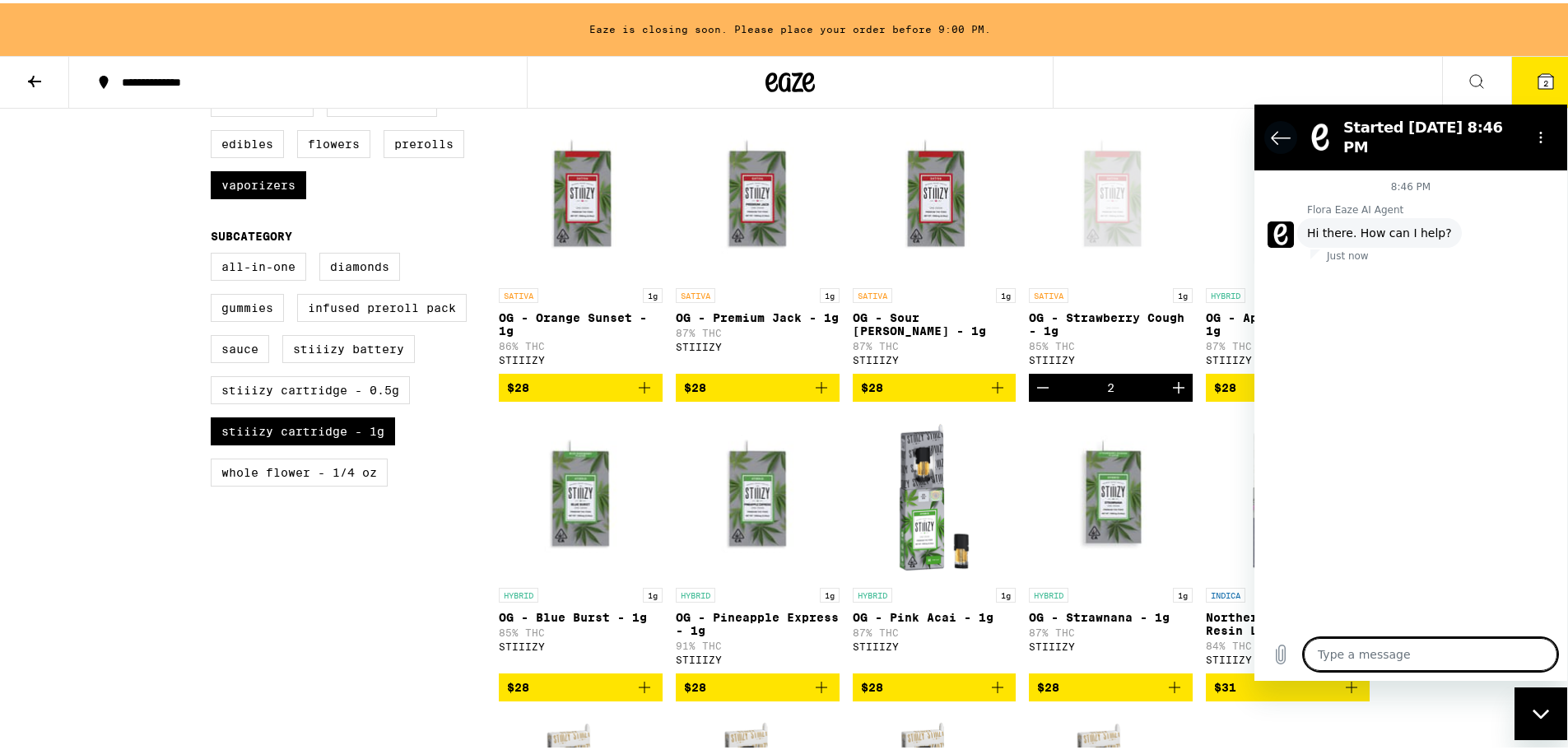
click at [1279, 127] on icon "Back to the conversation list" at bounding box center [1281, 136] width 20 height 20
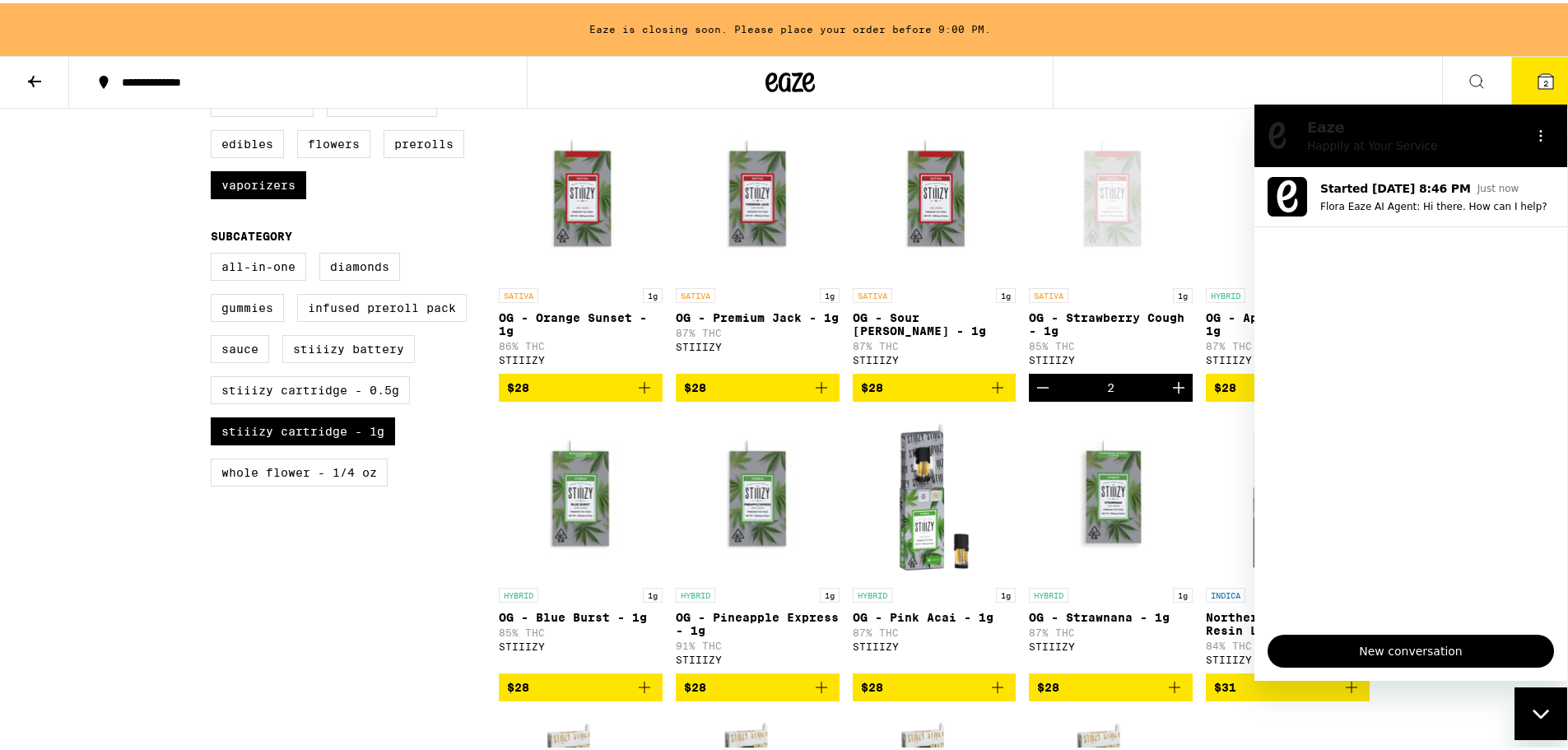
click at [1321, 65] on div "**********" at bounding box center [790, 78] width 1580 height 52
click at [1545, 135] on icon "Options menu" at bounding box center [1541, 135] width 13 height 13
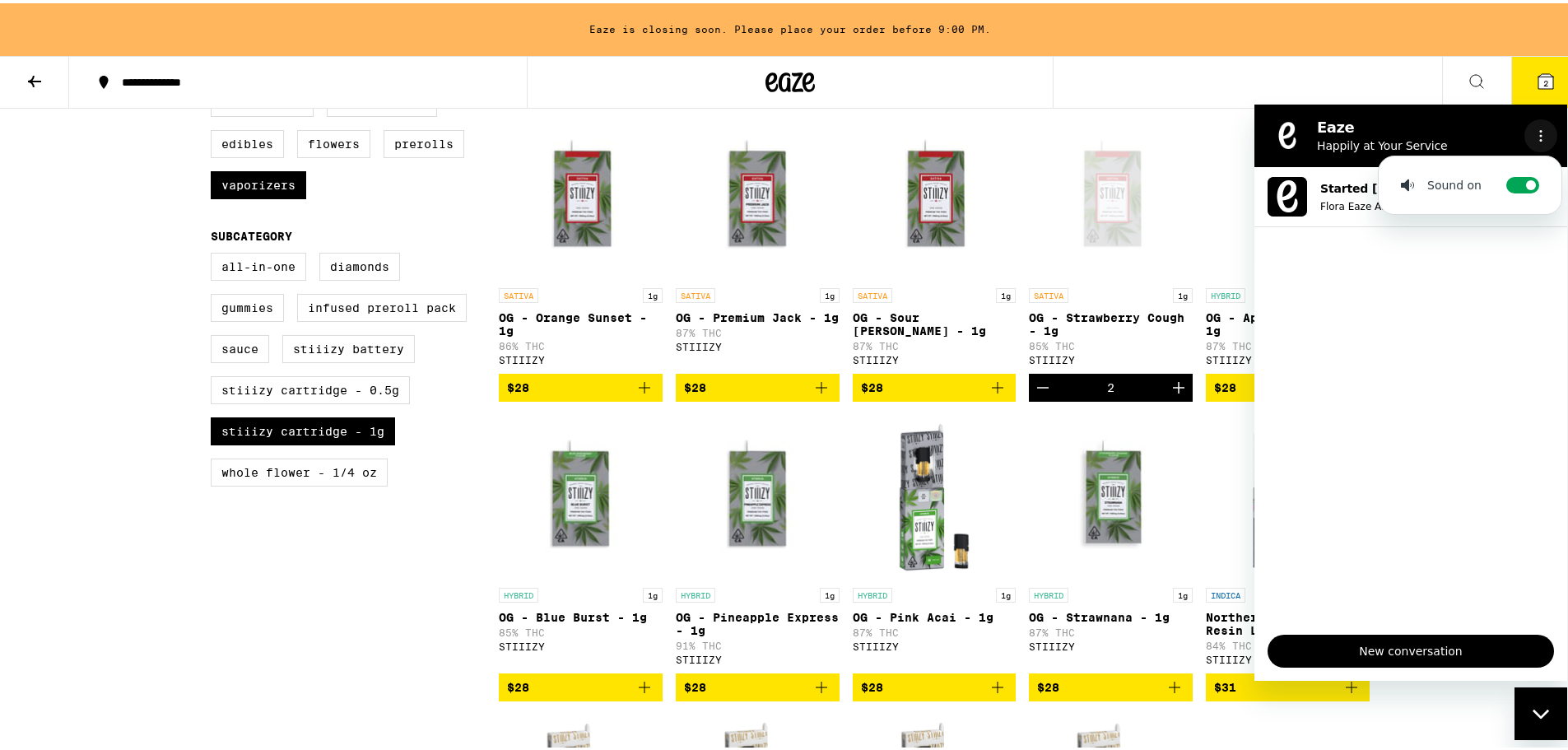
click at [1546, 137] on icon "Options menu" at bounding box center [1541, 135] width 13 height 13
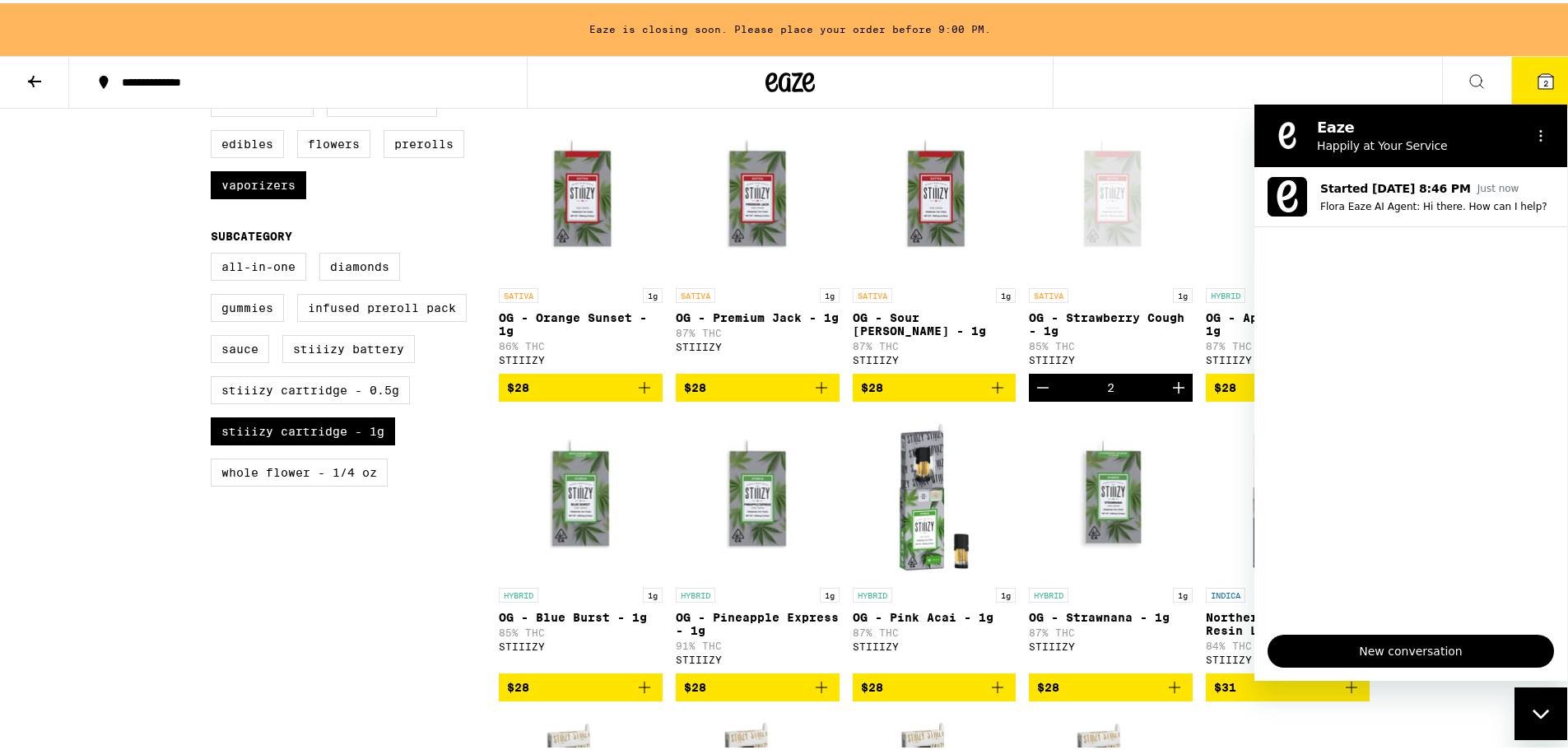
click at [1548, 703] on div "Close messaging window" at bounding box center [1541, 713] width 50 height 50
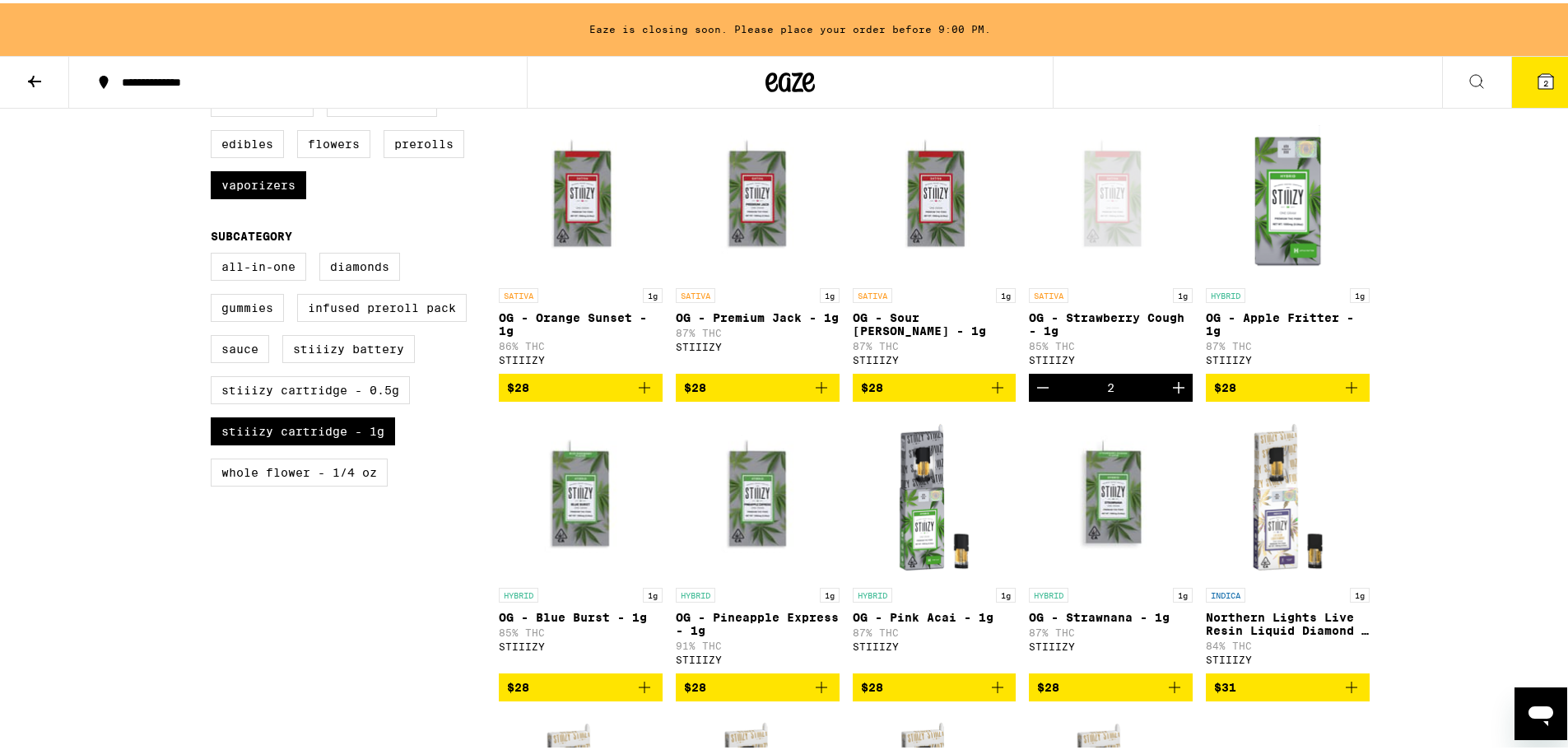
click at [1538, 81] on icon at bounding box center [1546, 78] width 15 height 15
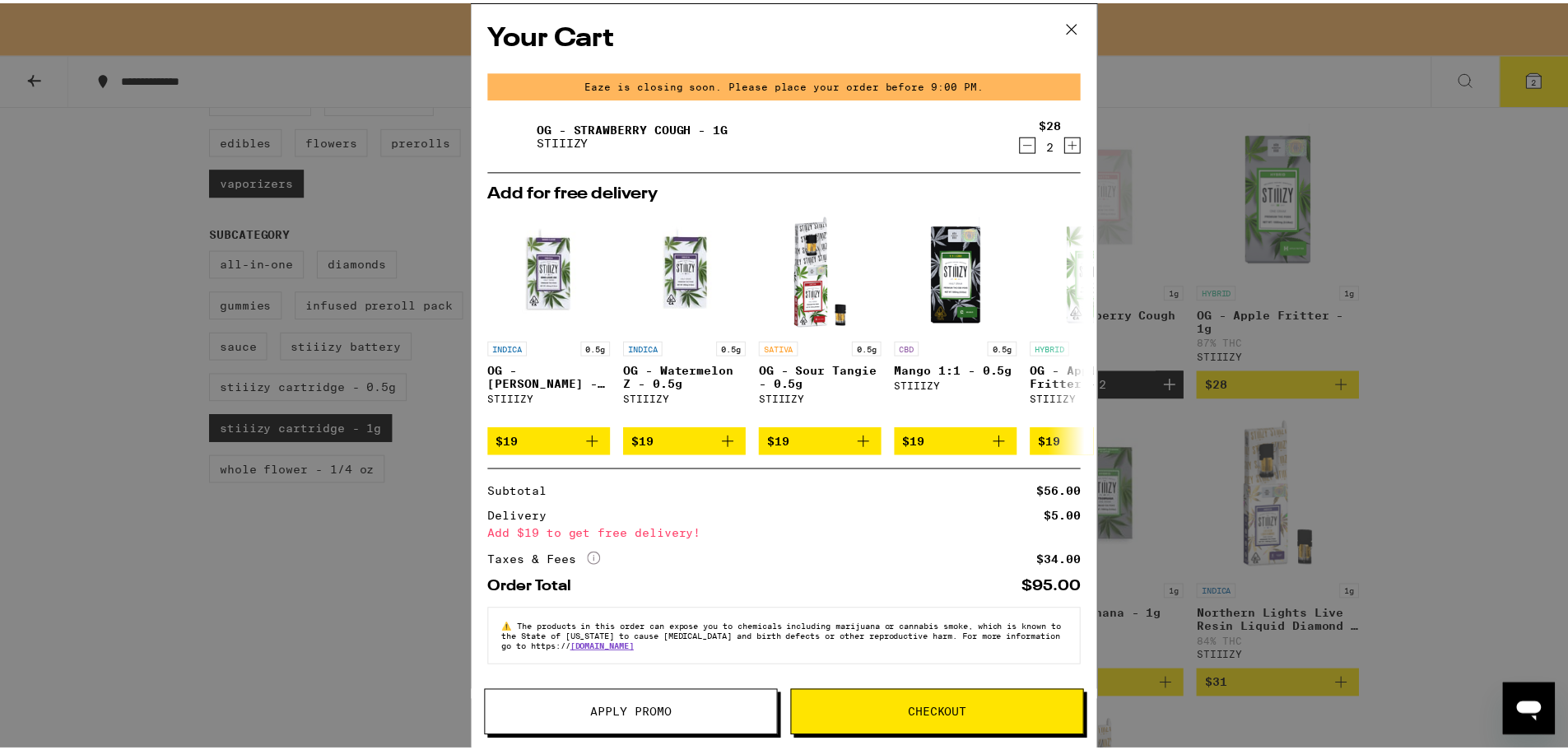
scroll to position [8, 0]
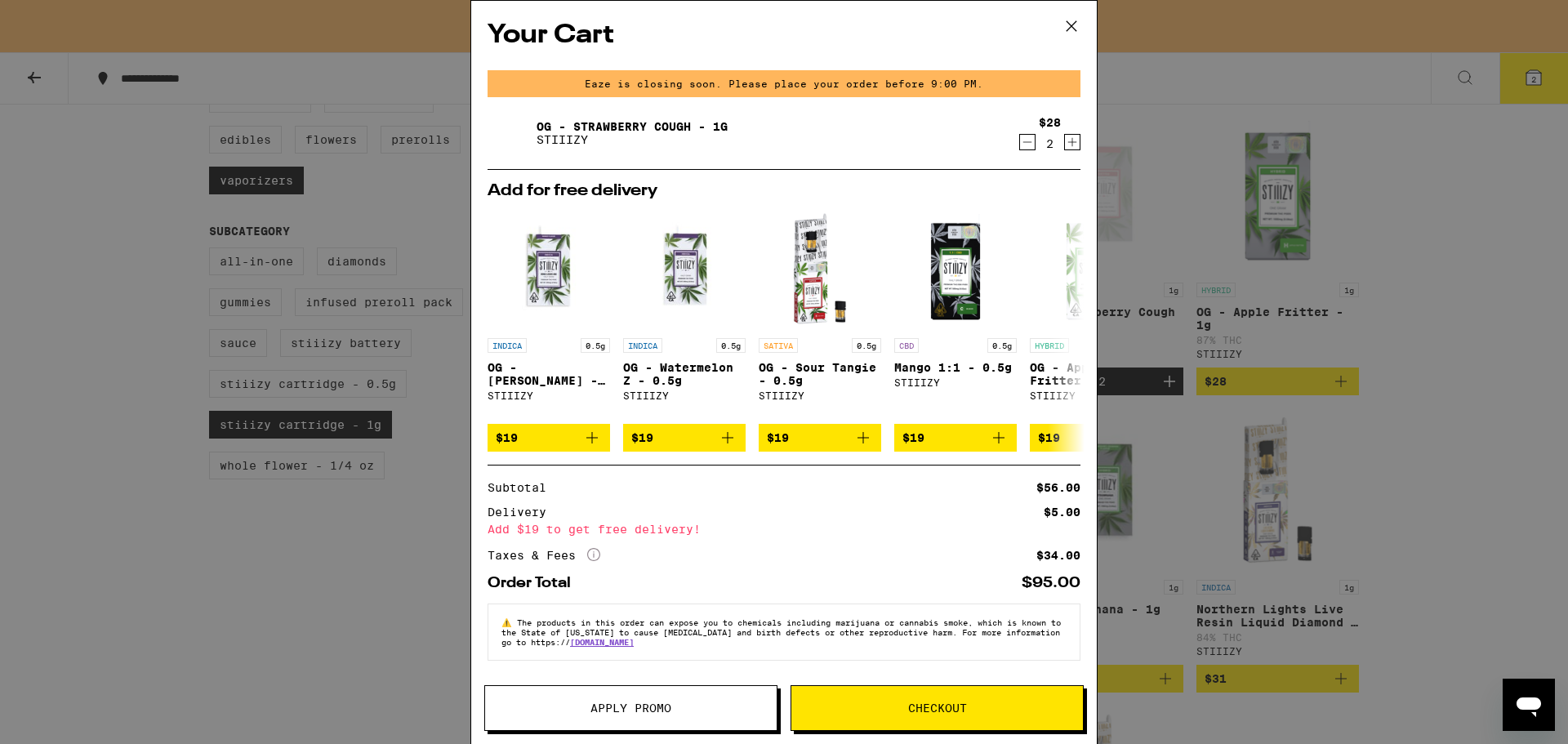
click at [587, 554] on icon "More Info" at bounding box center [594, 555] width 13 height 13
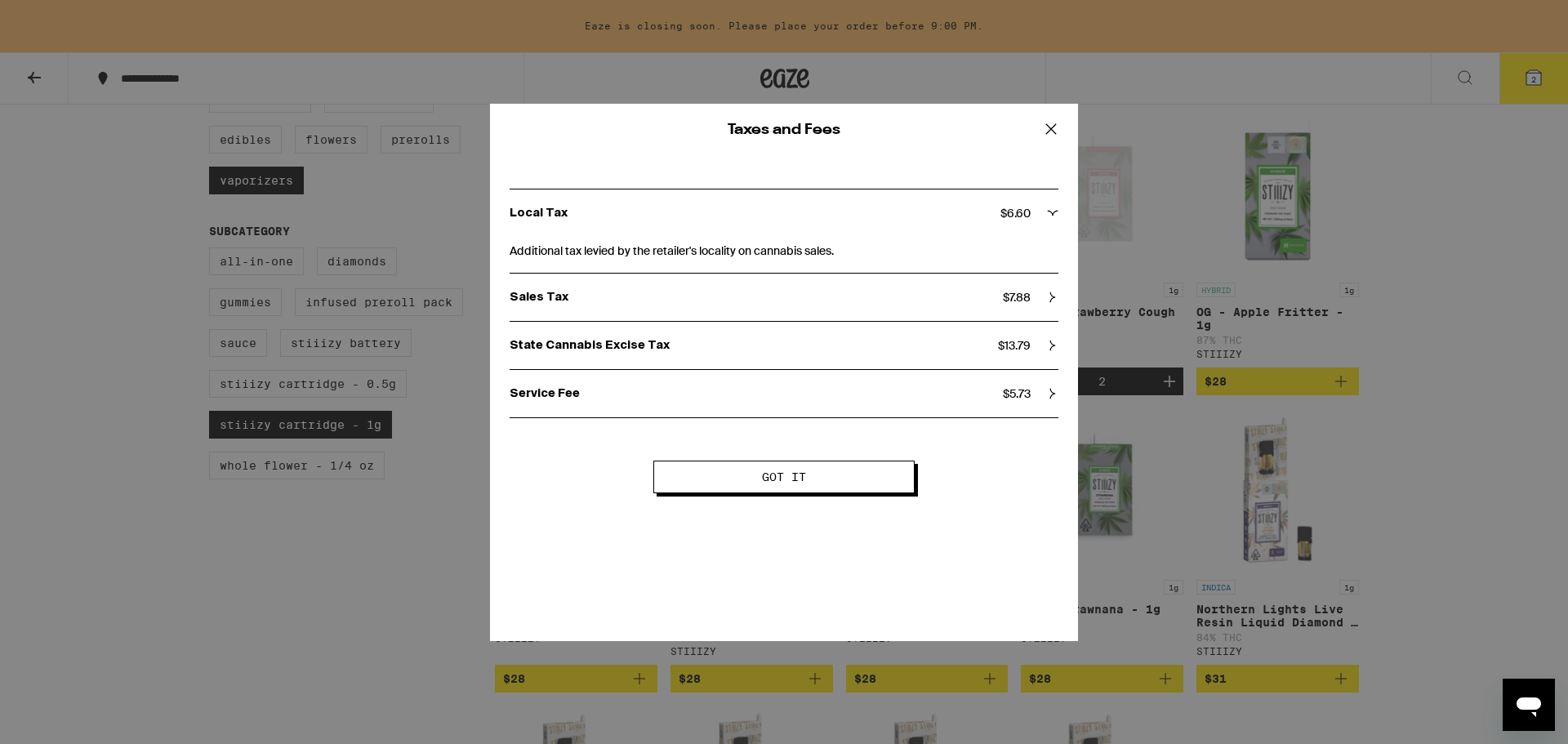
click at [616, 340] on p "State Cannabis Excise Tax" at bounding box center [754, 345] width 489 height 15
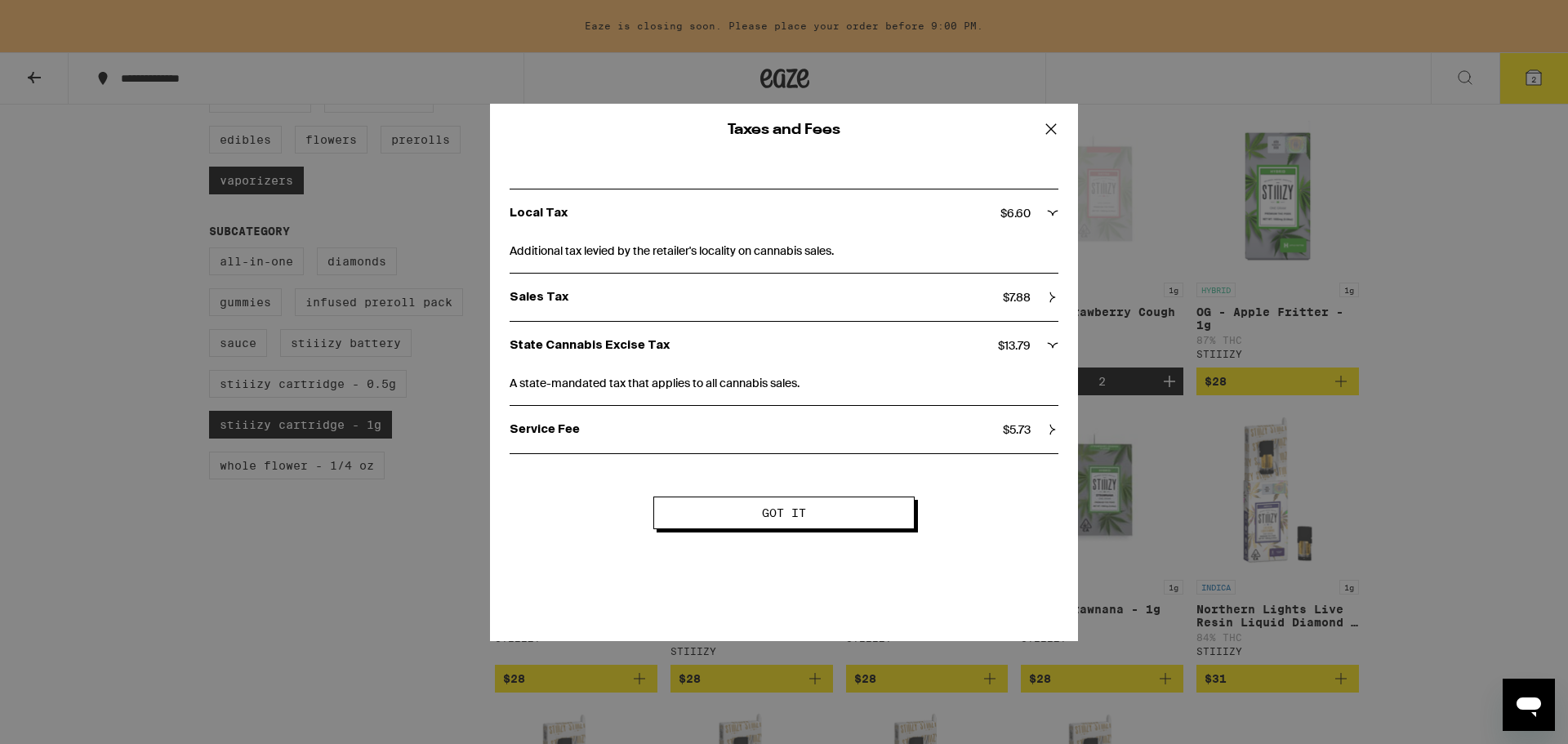
click at [607, 417] on div "Service Fee $ 5.73" at bounding box center [784, 430] width 549 height 47
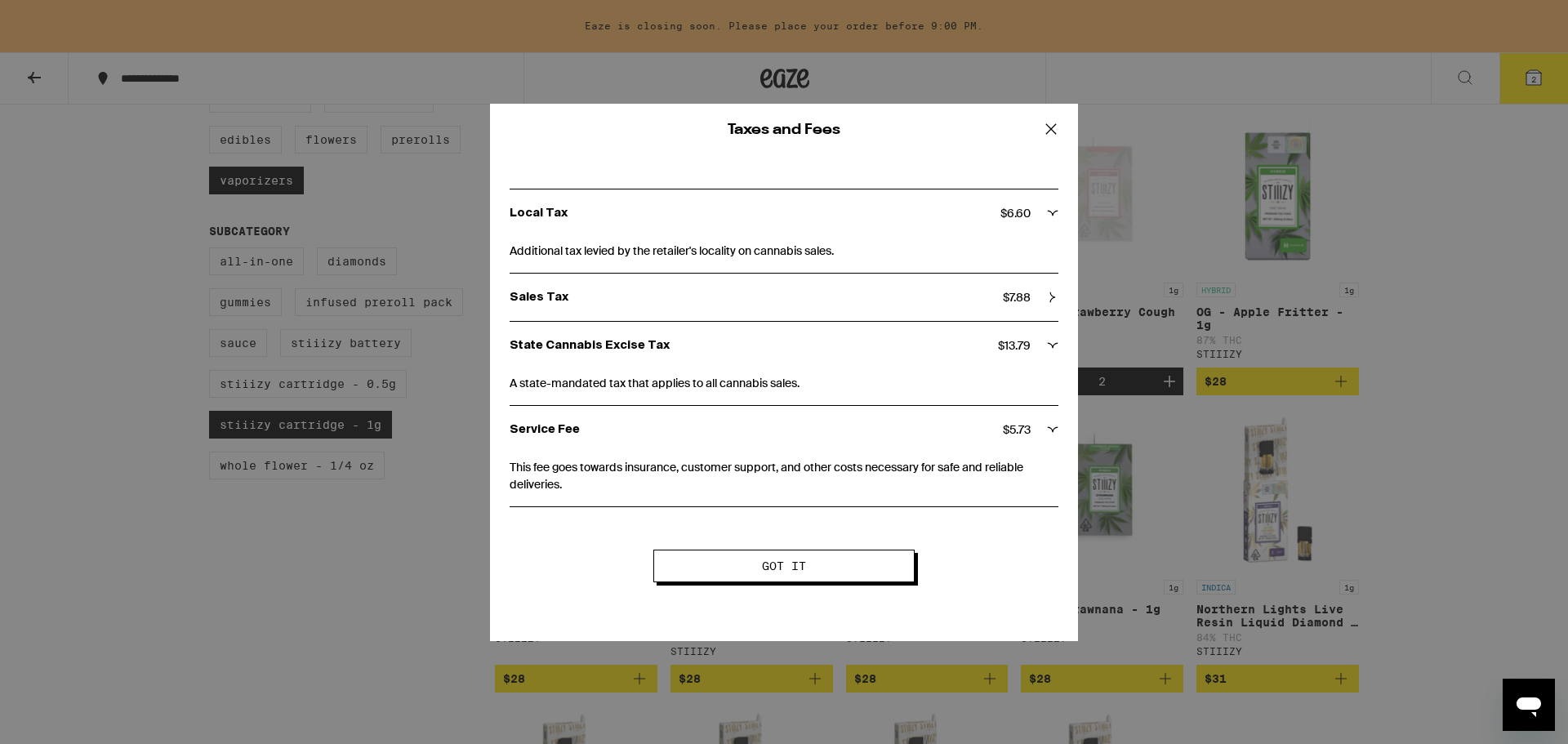
click at [617, 297] on p "Sales Tax" at bounding box center [756, 297] width 493 height 15
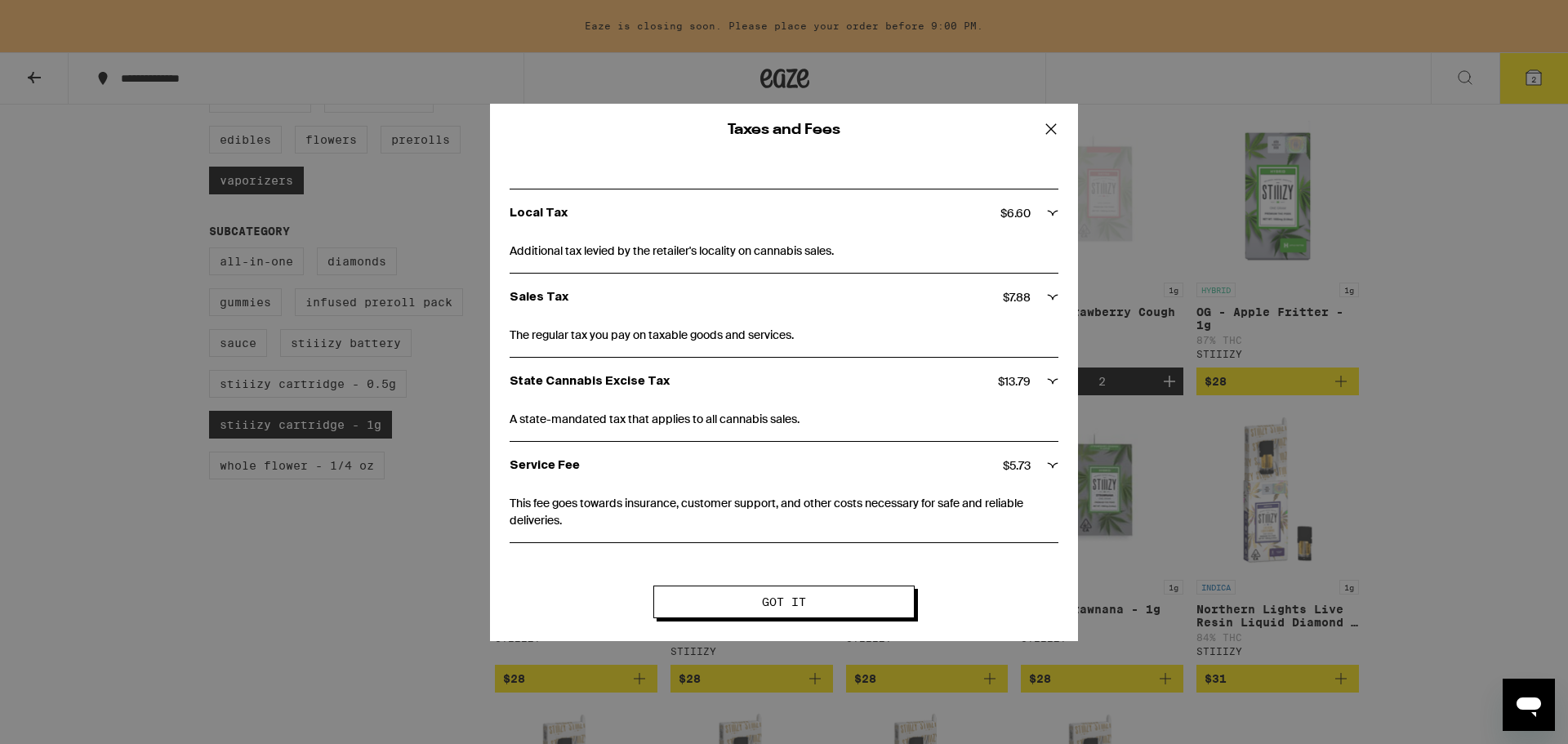
click at [1055, 131] on icon at bounding box center [1051, 129] width 25 height 25
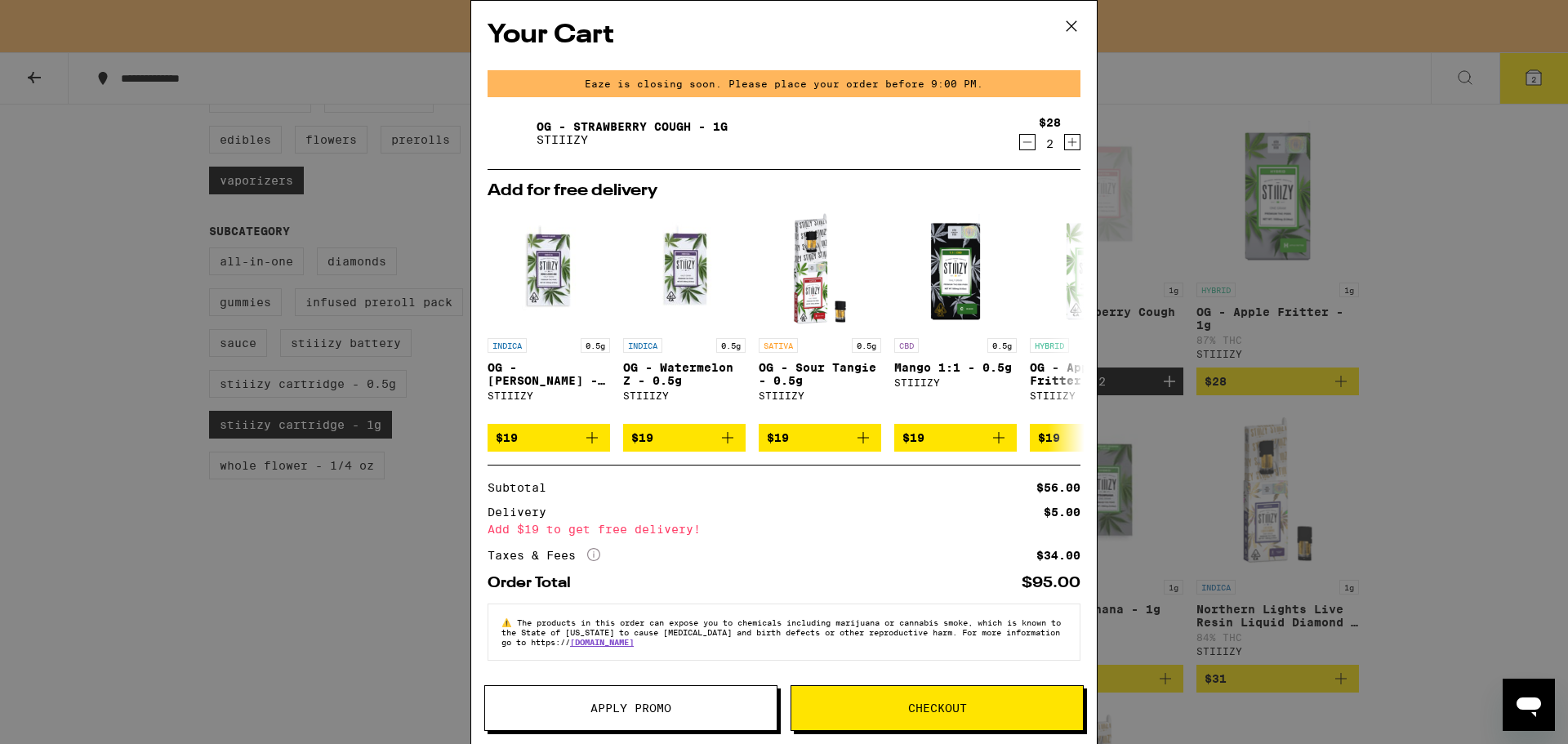
click at [1074, 33] on icon at bounding box center [1072, 27] width 25 height 25
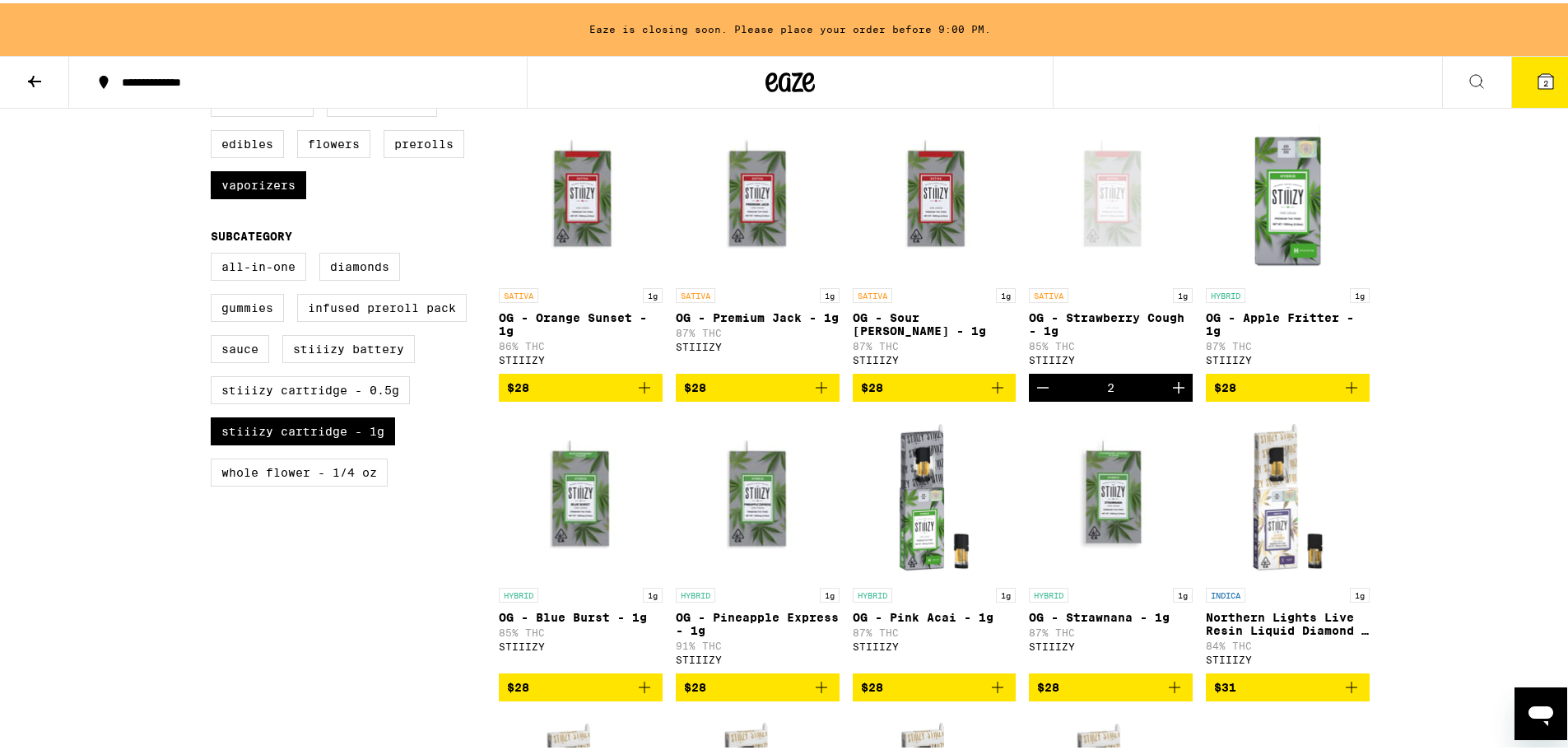
click at [42, 76] on icon at bounding box center [34, 78] width 20 height 20
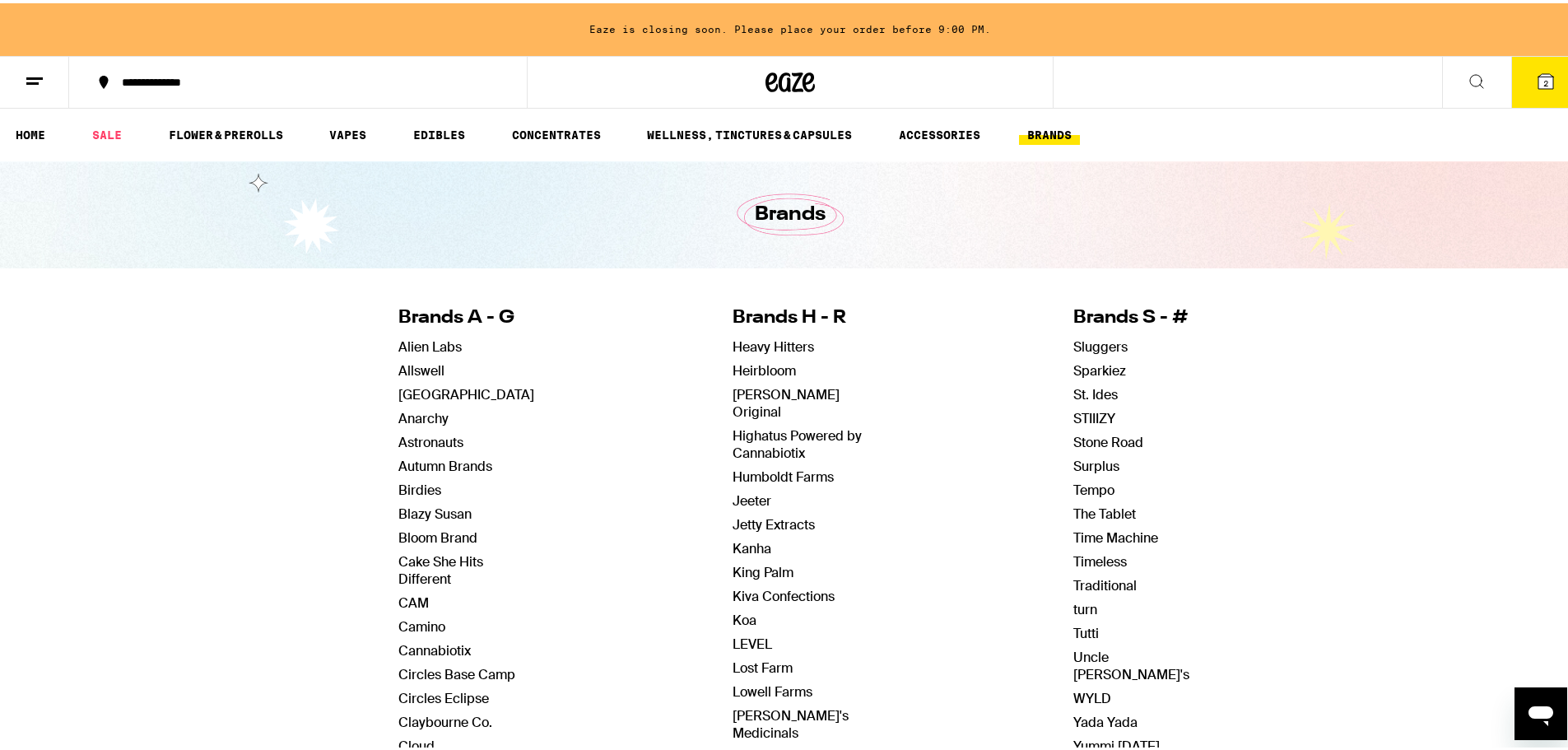
click at [1537, 717] on icon "Open messaging window" at bounding box center [1541, 715] width 25 height 20
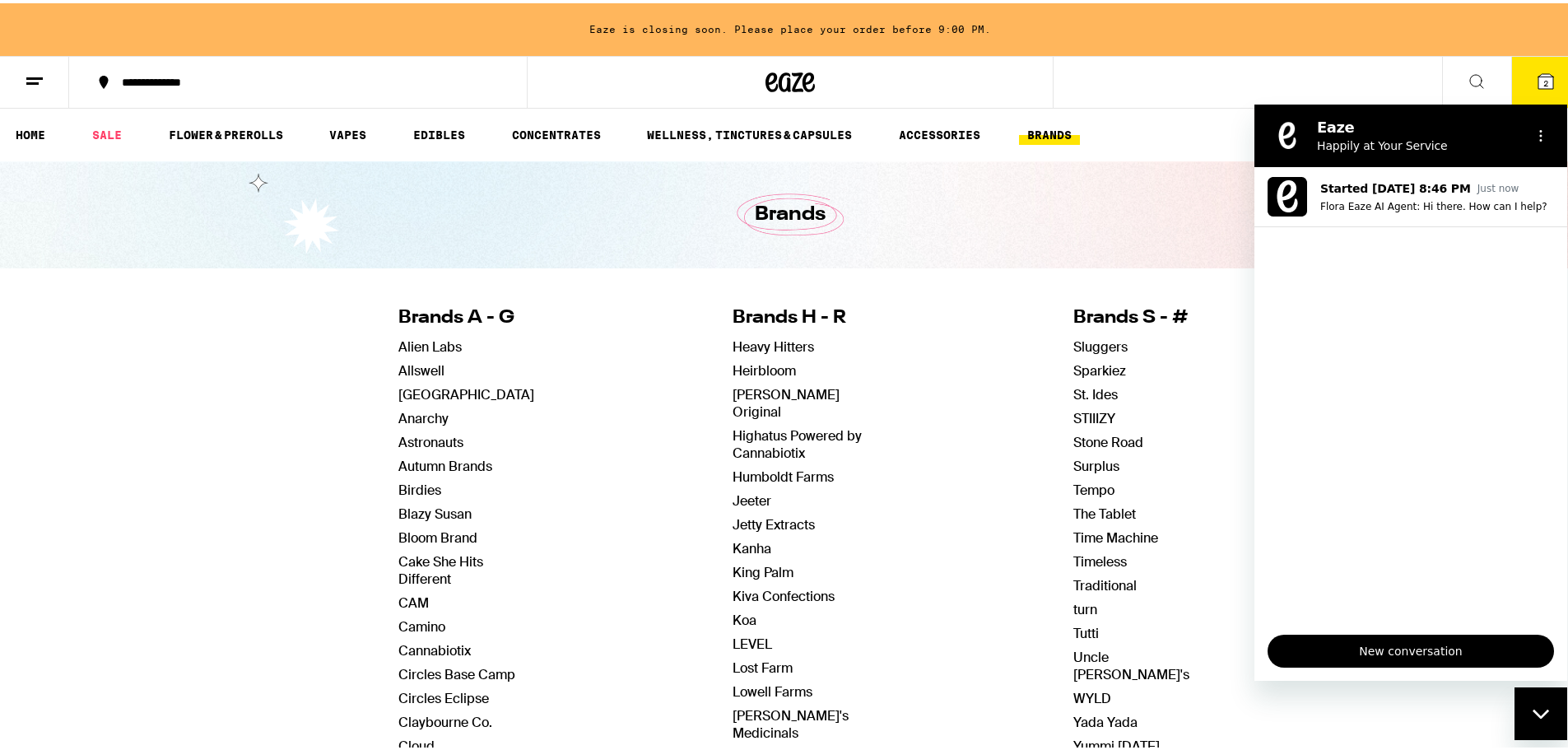
click at [1538, 721] on div "Close messaging window" at bounding box center [1541, 713] width 50 height 50
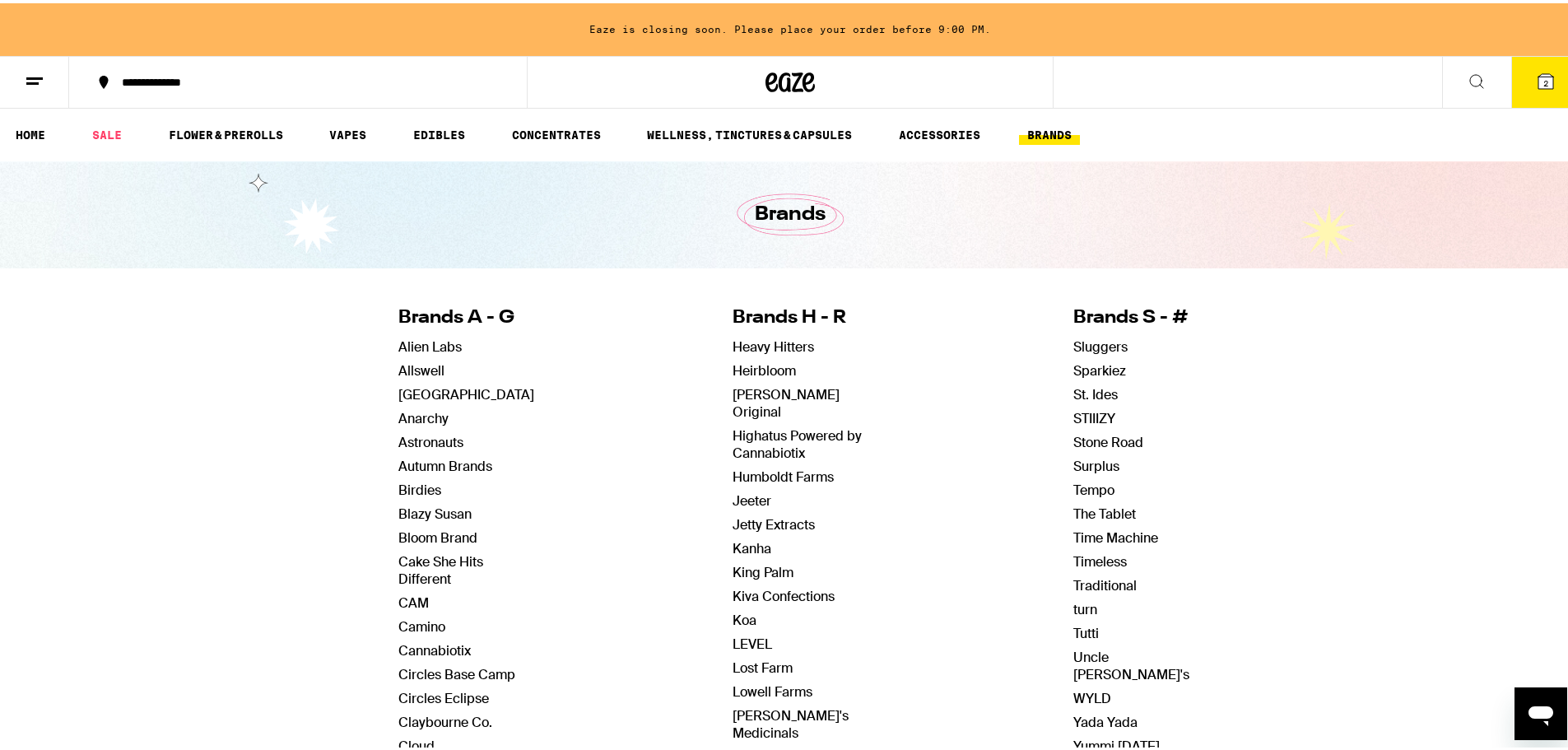
click at [1536, 76] on icon at bounding box center [1545, 78] width 20 height 20
